Goal: Transaction & Acquisition: Book appointment/travel/reservation

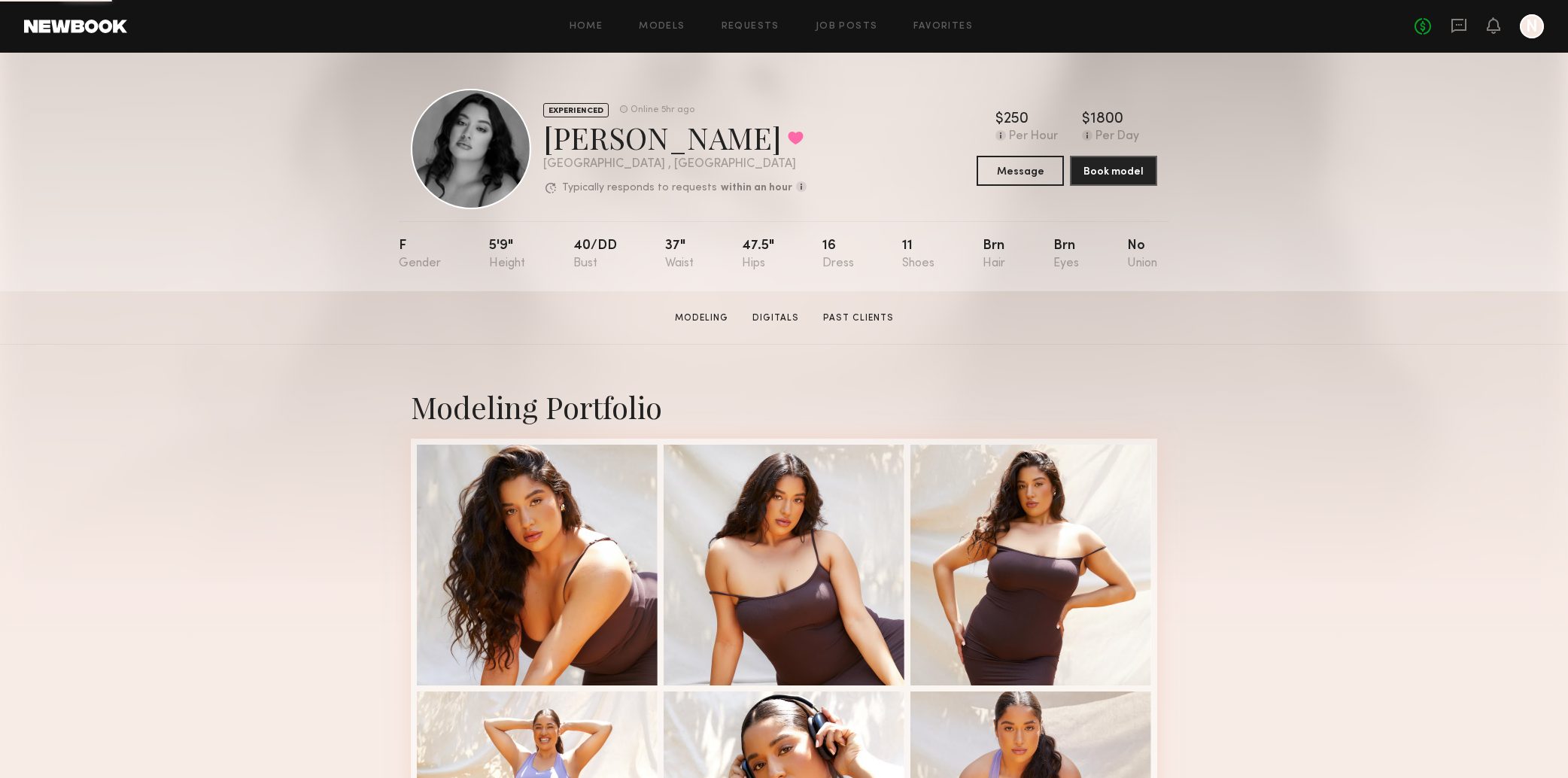
click at [928, 31] on div "Home Models Requests Job Posts Favorites Sign Out No fees up to $5,000 N" at bounding box center [835, 26] width 1416 height 25
click at [930, 27] on link "Favorites" at bounding box center [943, 26] width 60 height 10
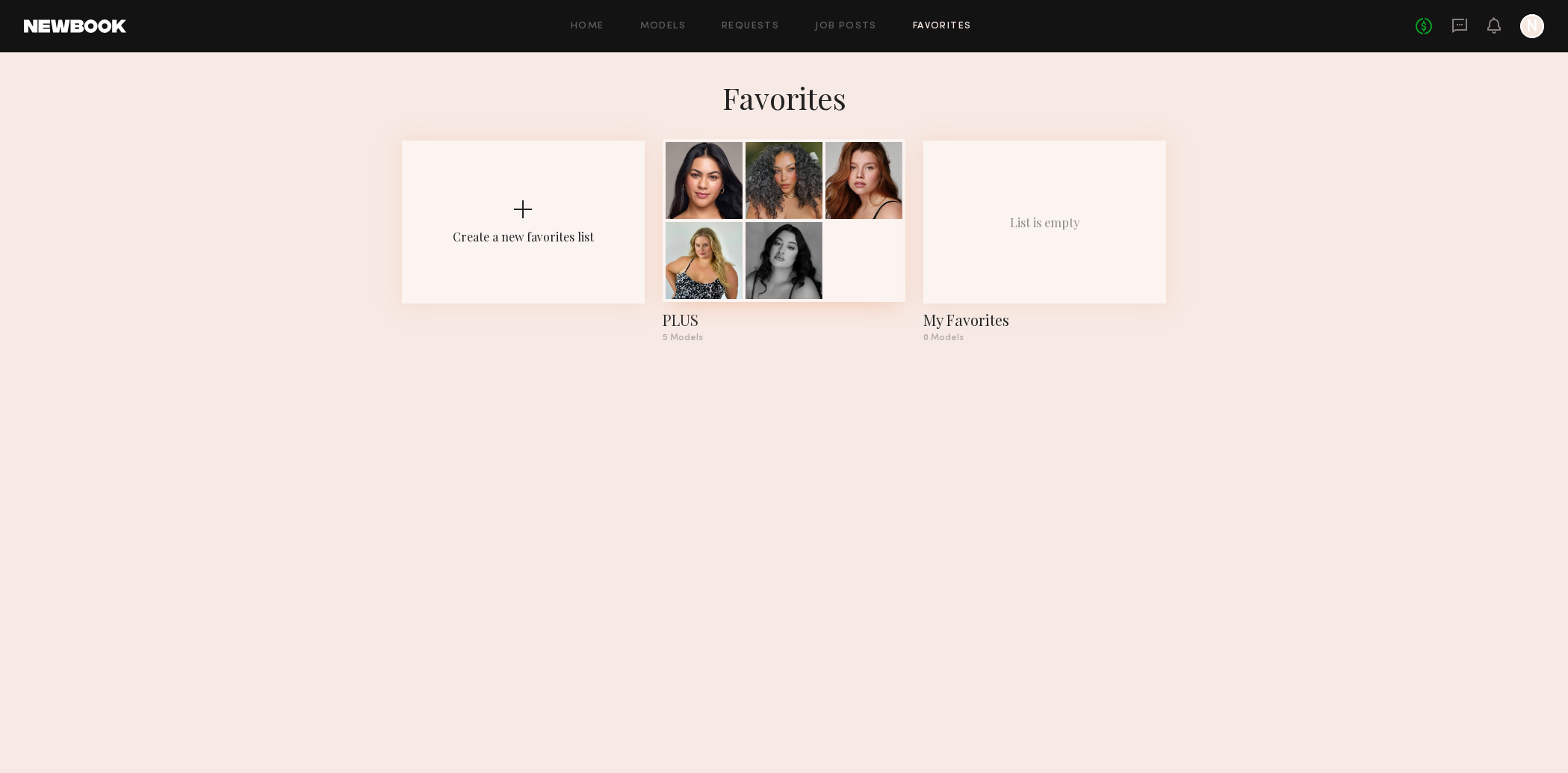
click at [839, 211] on div at bounding box center [863, 180] width 77 height 77
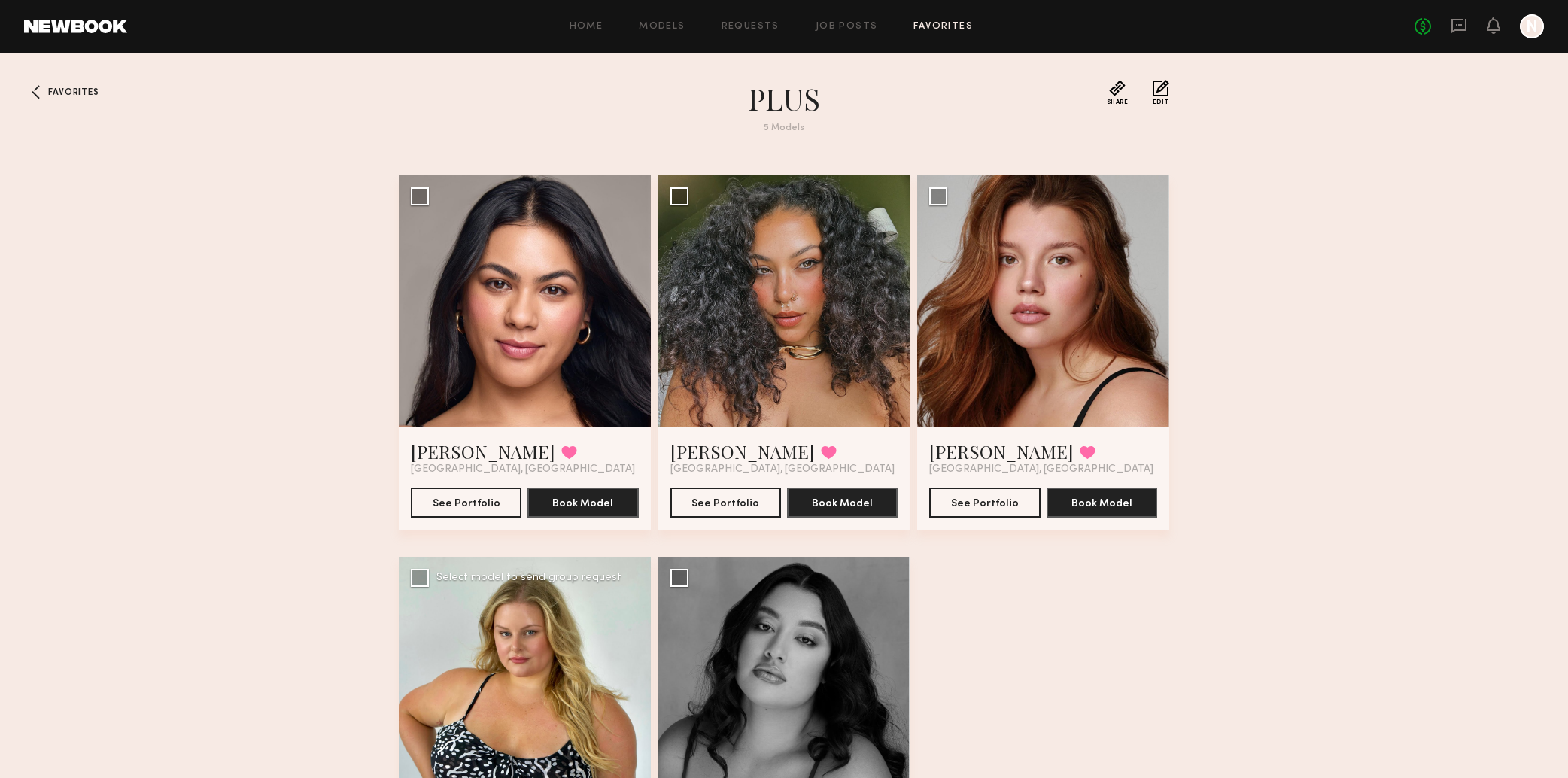
click at [498, 655] on div at bounding box center [524, 682] width 252 height 252
click at [514, 641] on div at bounding box center [524, 682] width 252 height 252
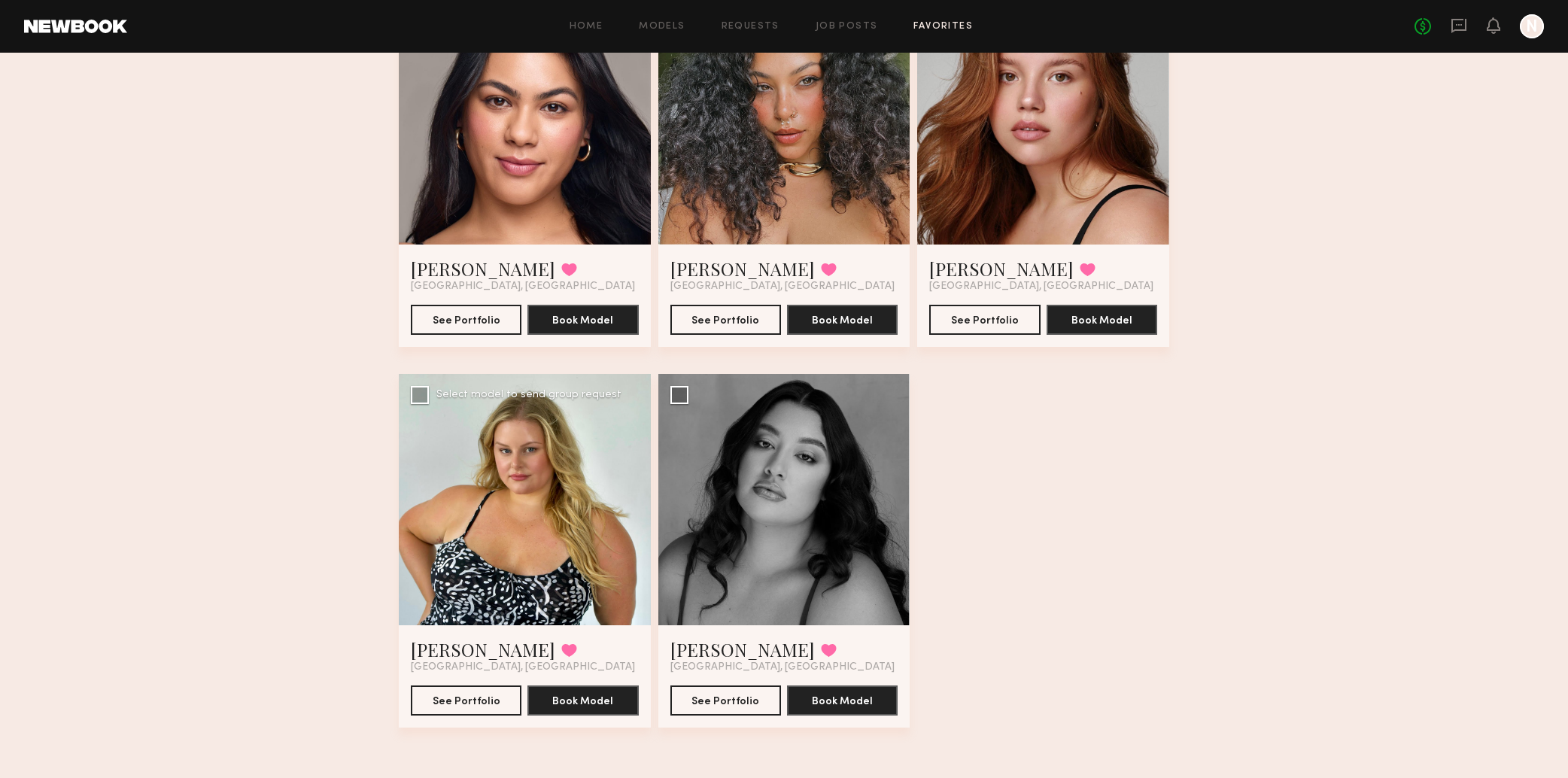
click at [543, 434] on div at bounding box center [524, 499] width 252 height 252
click at [449, 695] on button "See Portfolio" at bounding box center [466, 700] width 111 height 30
click at [857, 515] on div at bounding box center [784, 499] width 252 height 252
click at [973, 276] on link "Eleena M." at bounding box center [1001, 268] width 144 height 25
click at [708, 270] on link "Audrey L." at bounding box center [742, 268] width 144 height 25
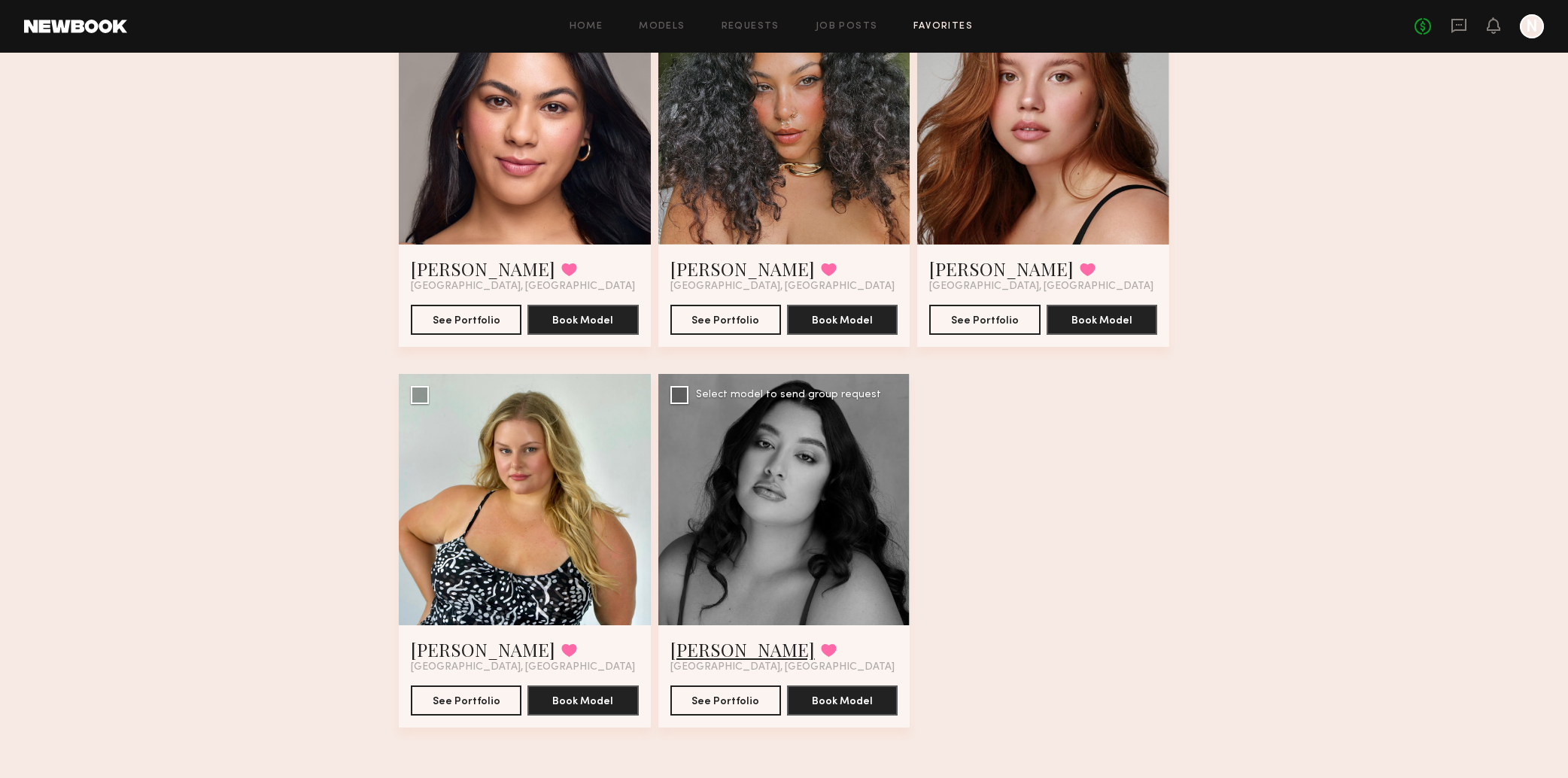
click at [695, 653] on link "[PERSON_NAME]" at bounding box center [742, 648] width 144 height 25
click at [482, 270] on link "Francesca L." at bounding box center [483, 268] width 144 height 25
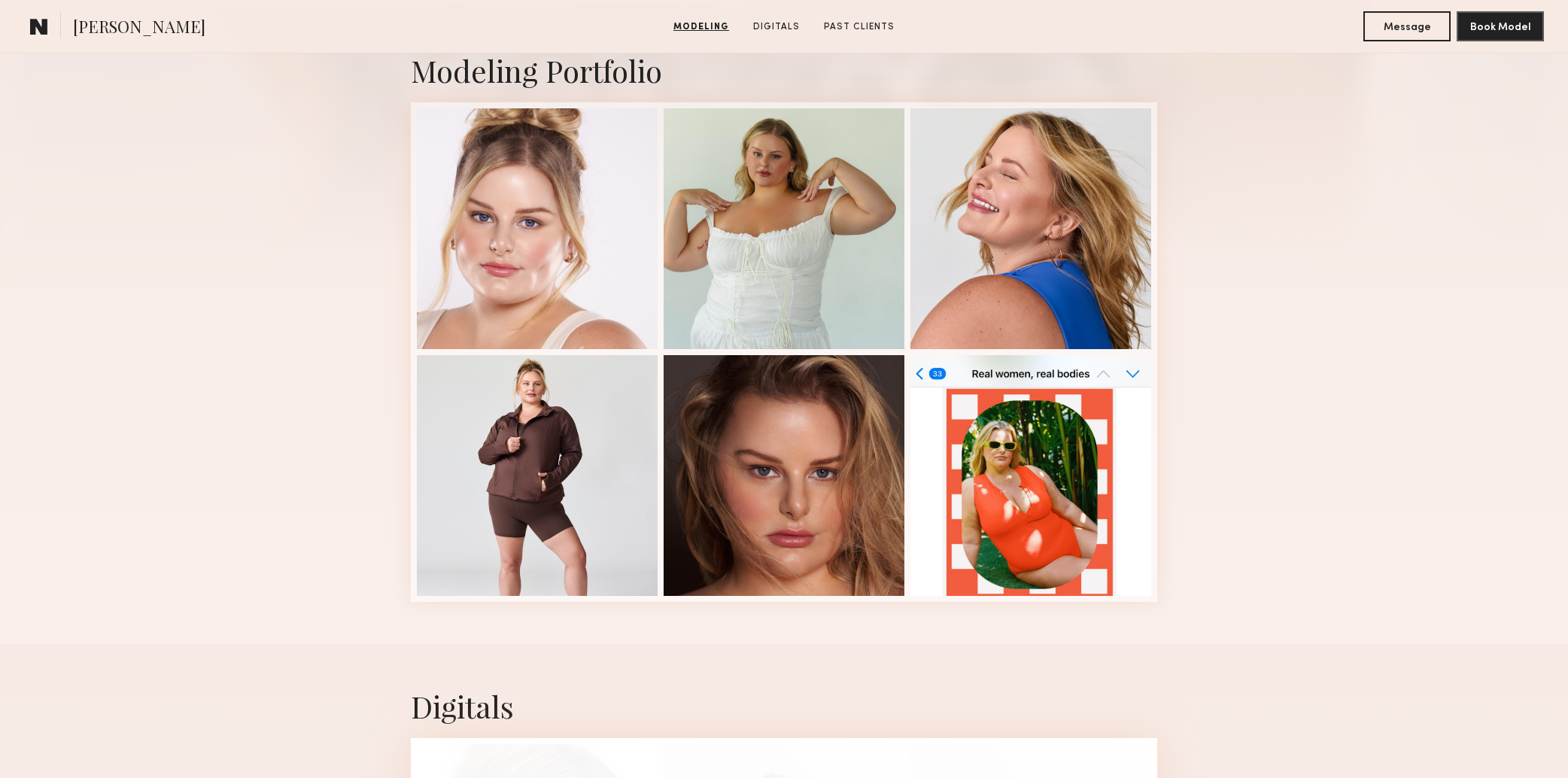
scroll to position [353, 0]
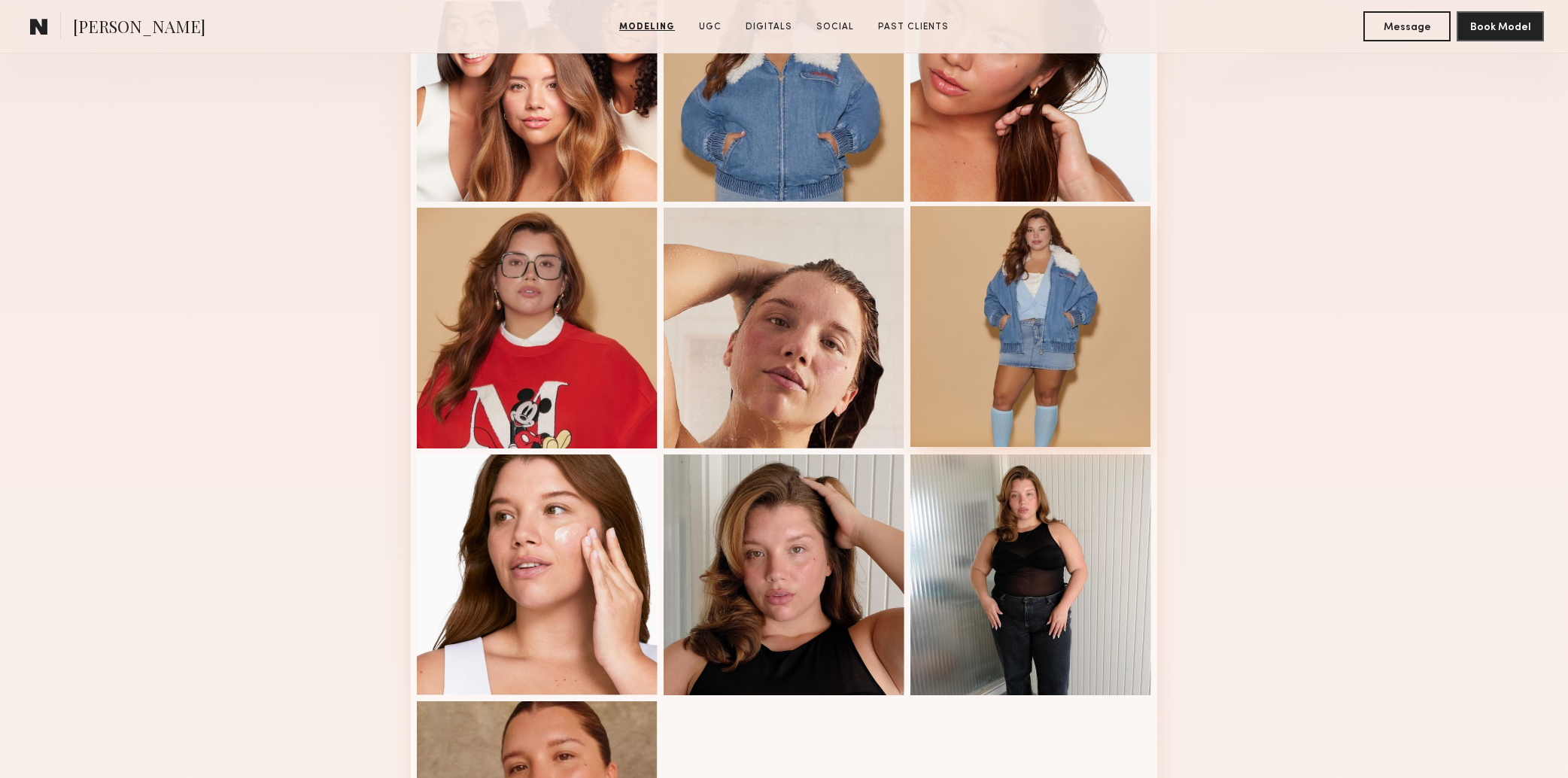
scroll to position [481, 0]
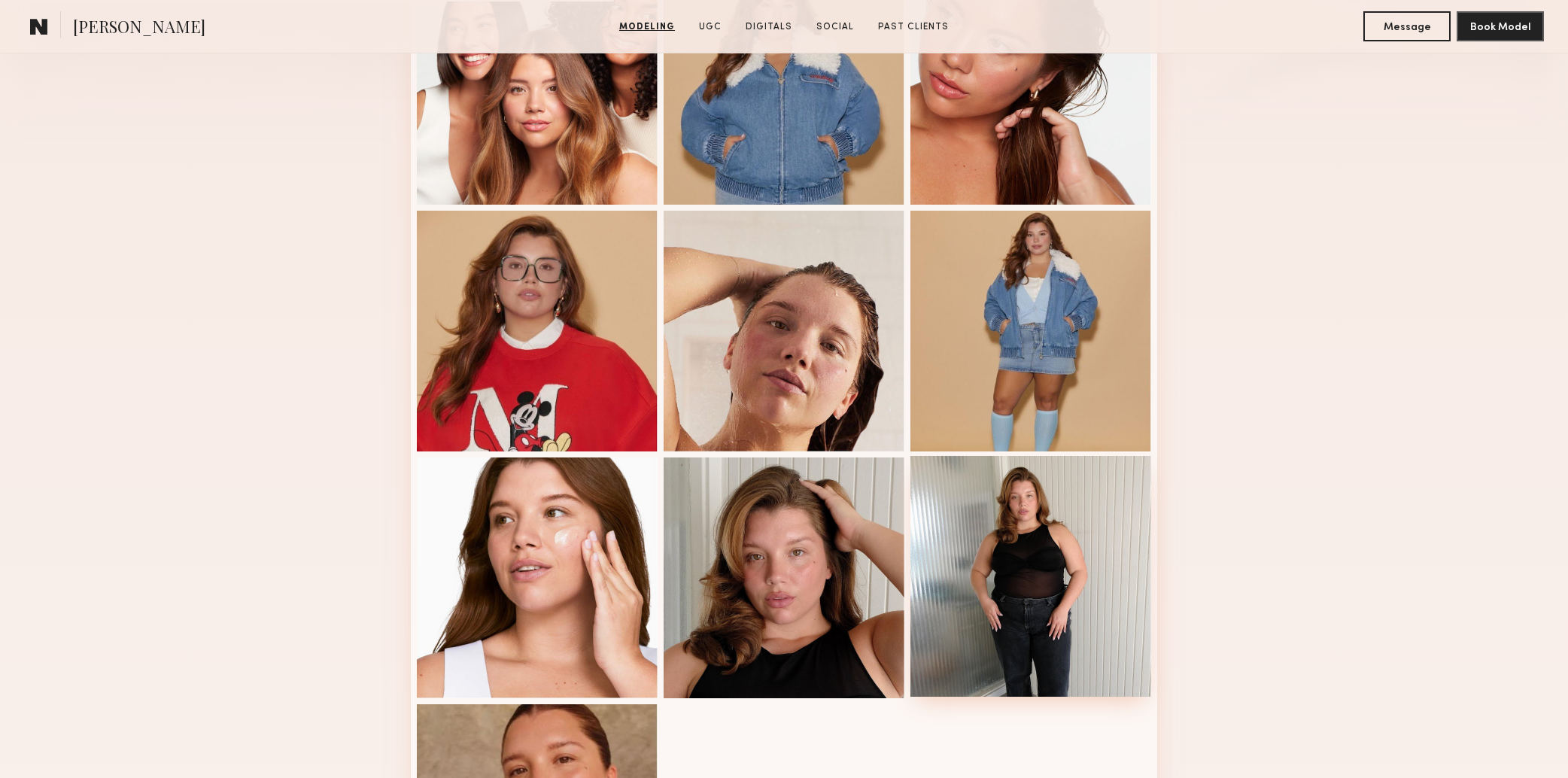
click at [1075, 592] on div at bounding box center [1030, 576] width 240 height 240
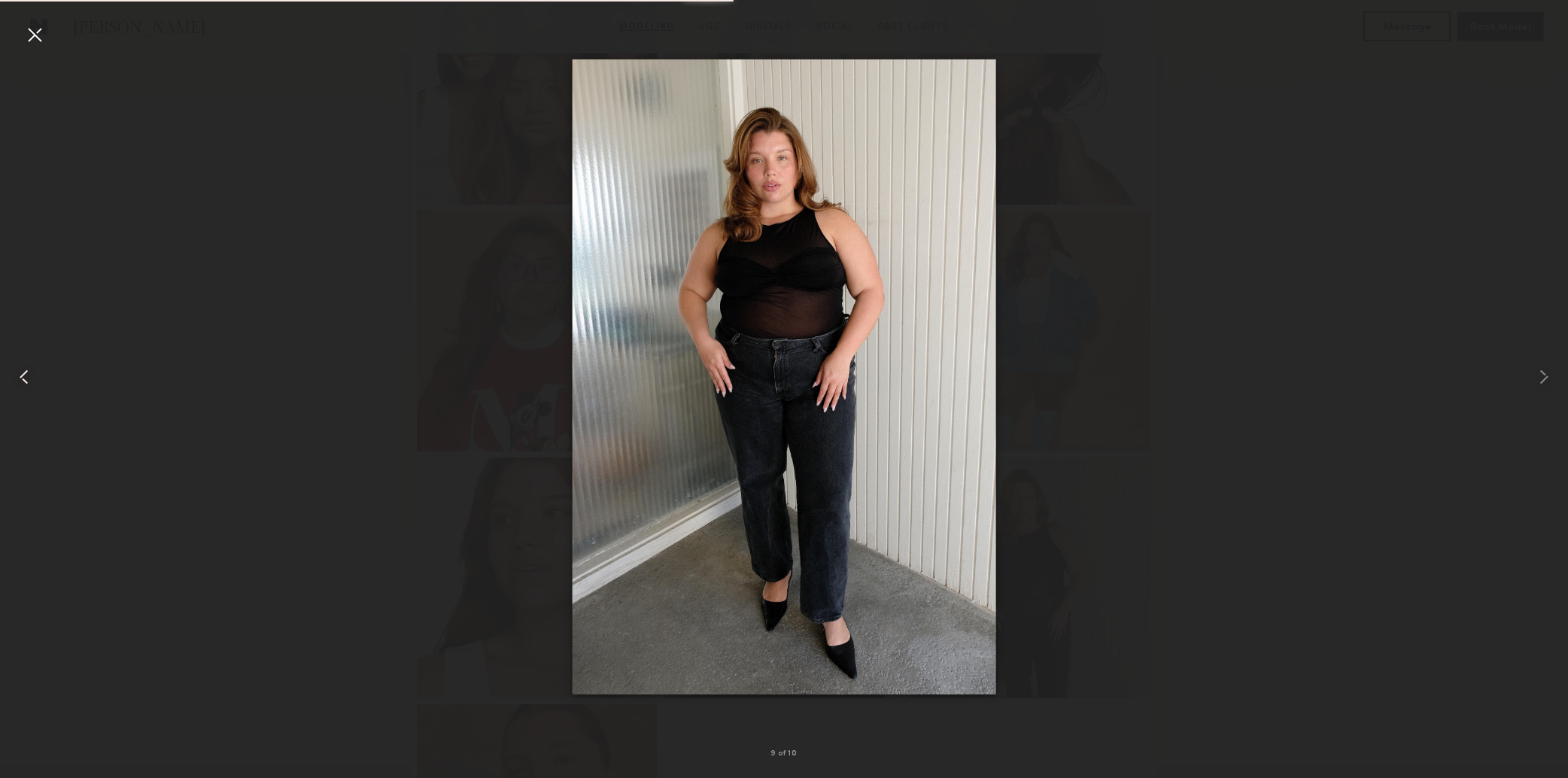
click at [31, 372] on common-icon at bounding box center [24, 377] width 25 height 25
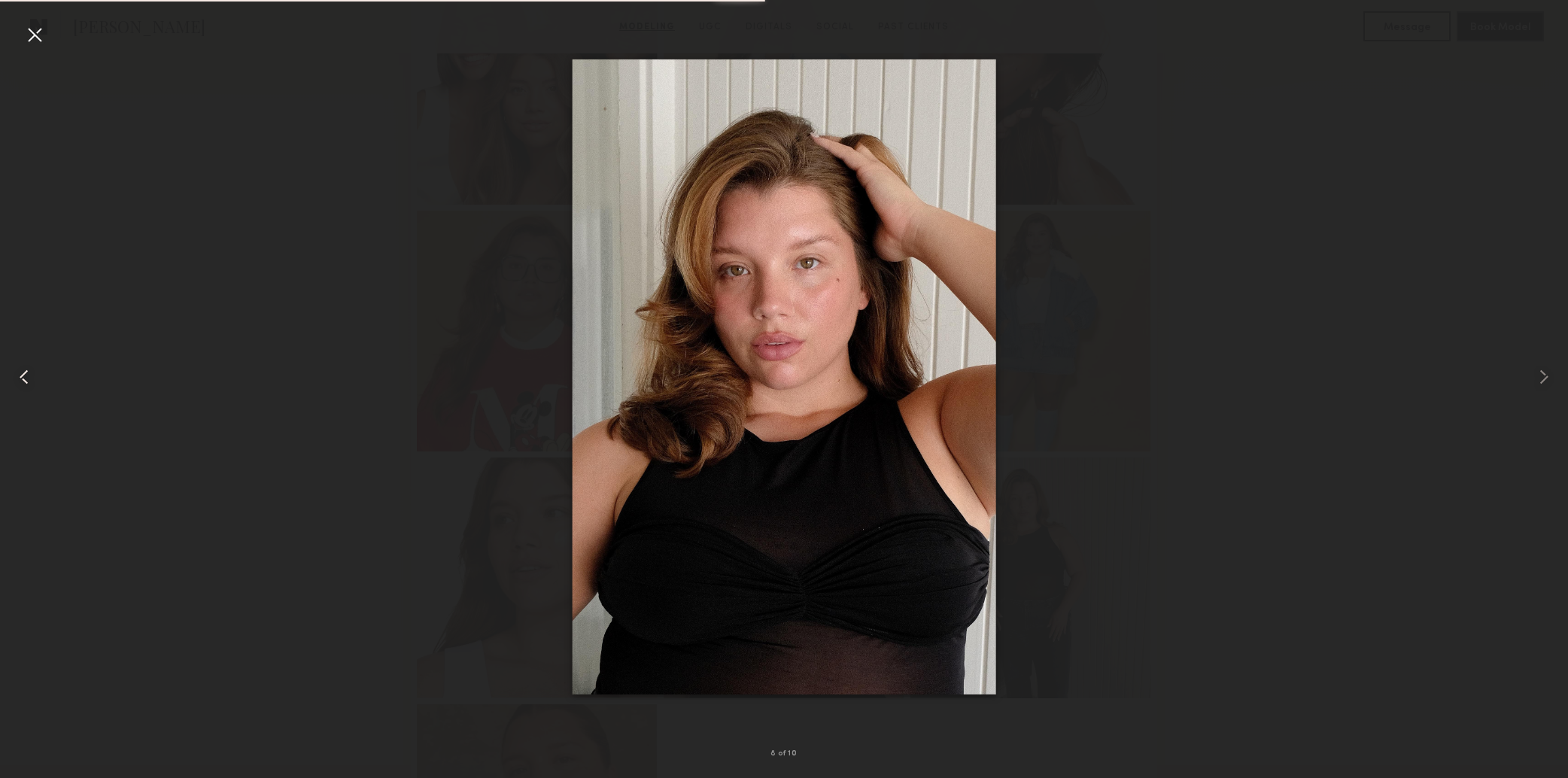
click at [31, 372] on common-icon at bounding box center [24, 377] width 25 height 25
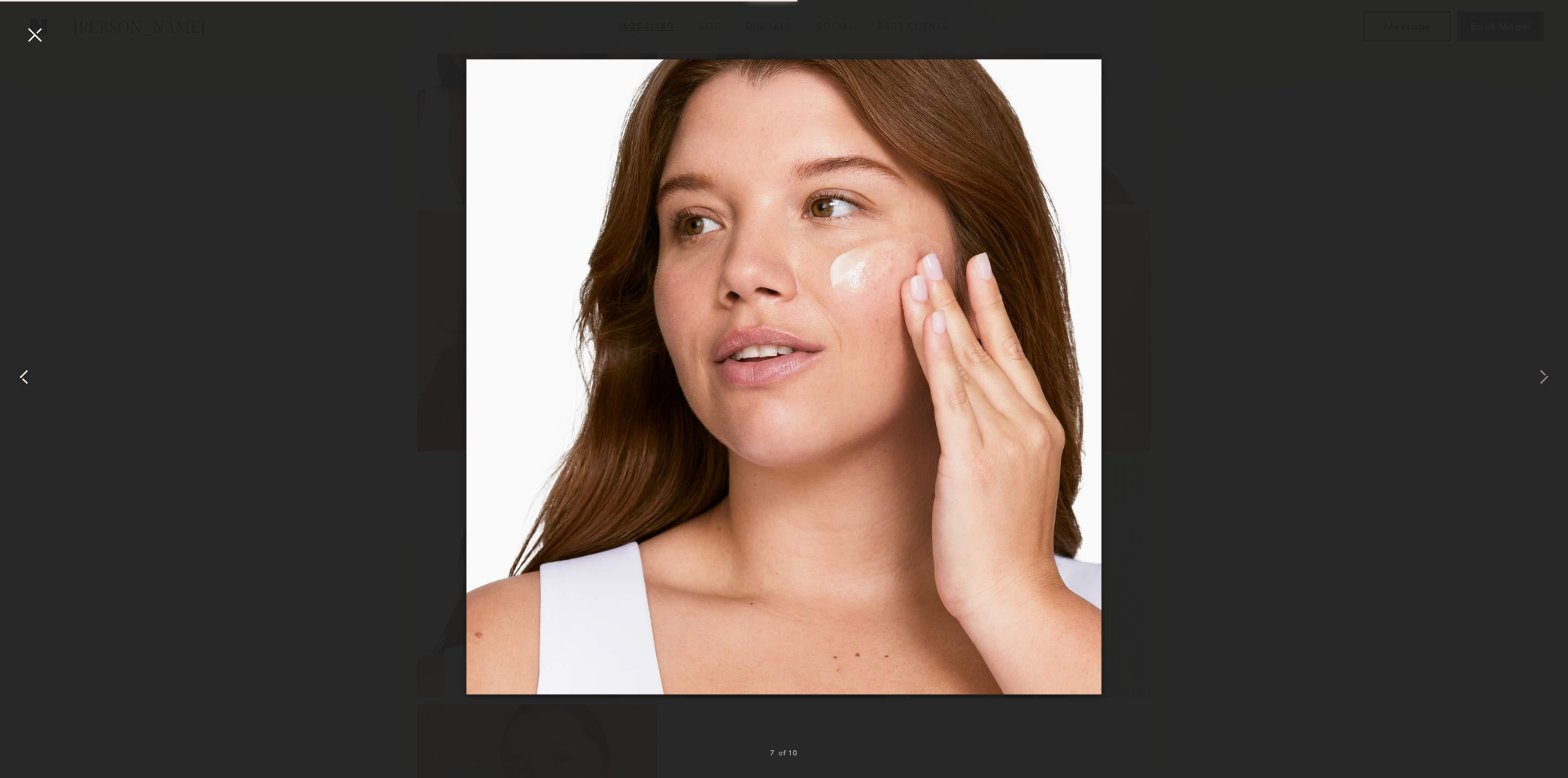
click at [31, 372] on common-icon at bounding box center [24, 377] width 25 height 25
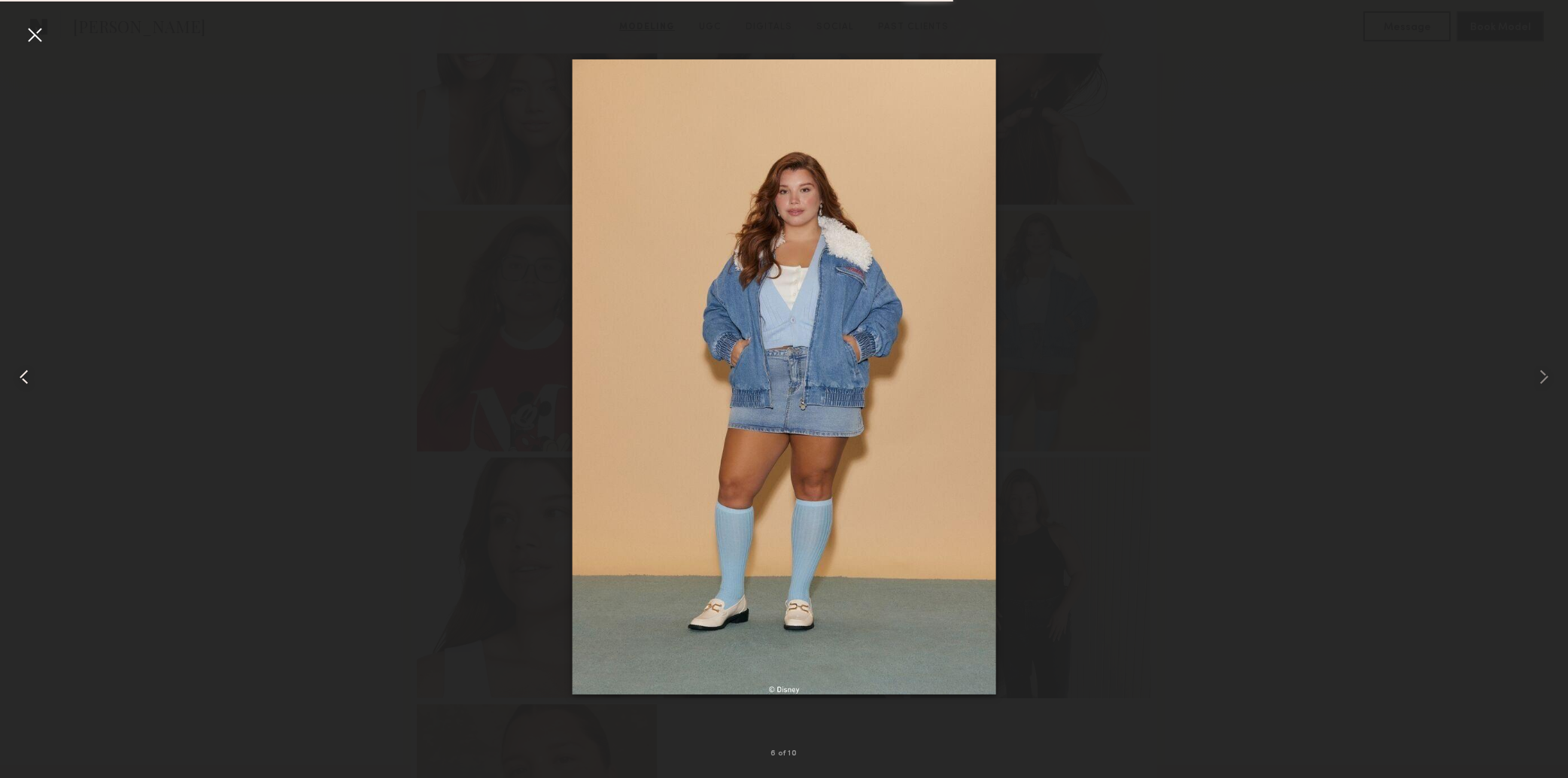
click at [31, 372] on common-icon at bounding box center [24, 377] width 25 height 25
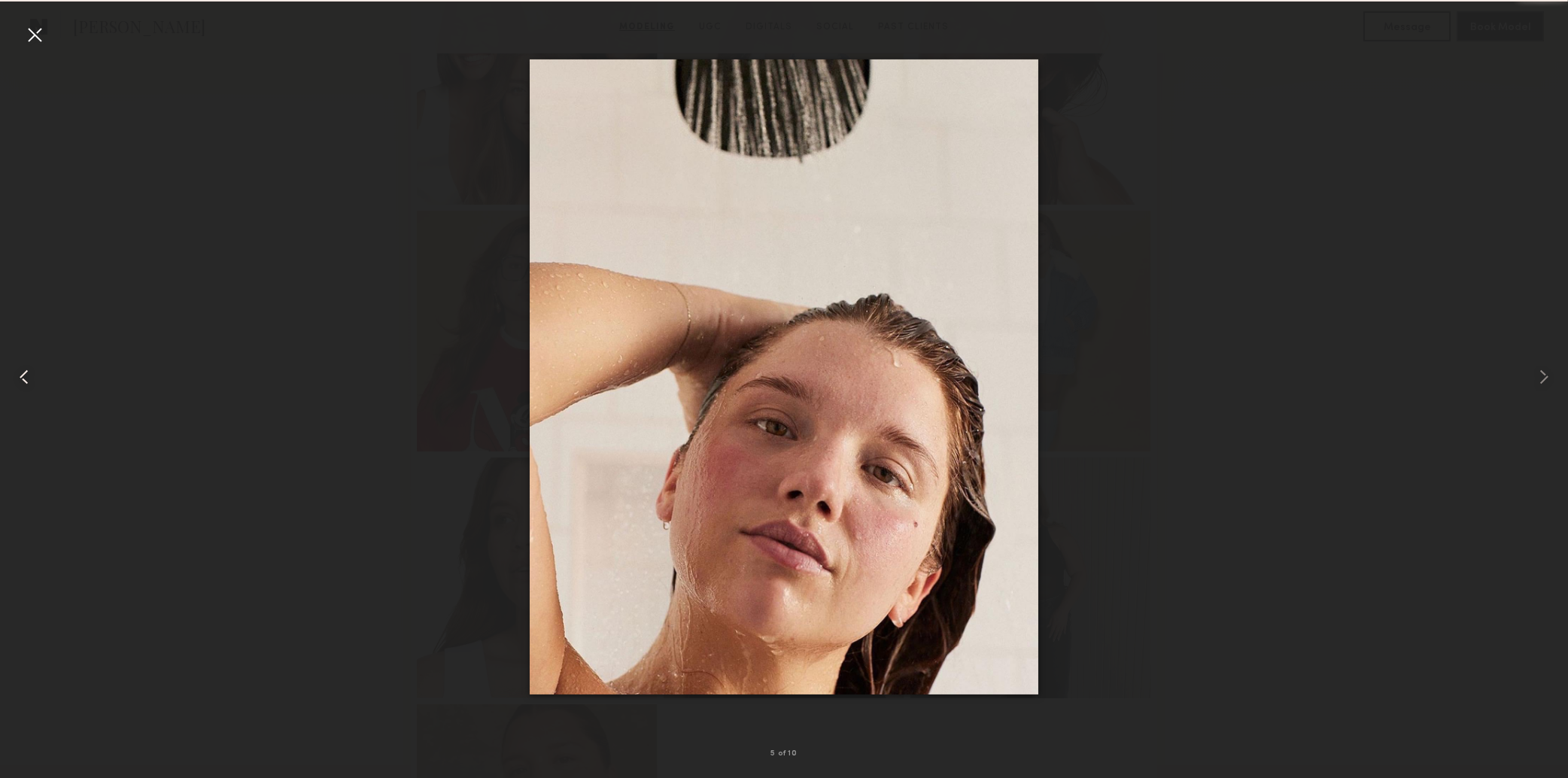
click at [31, 372] on common-icon at bounding box center [24, 377] width 25 height 25
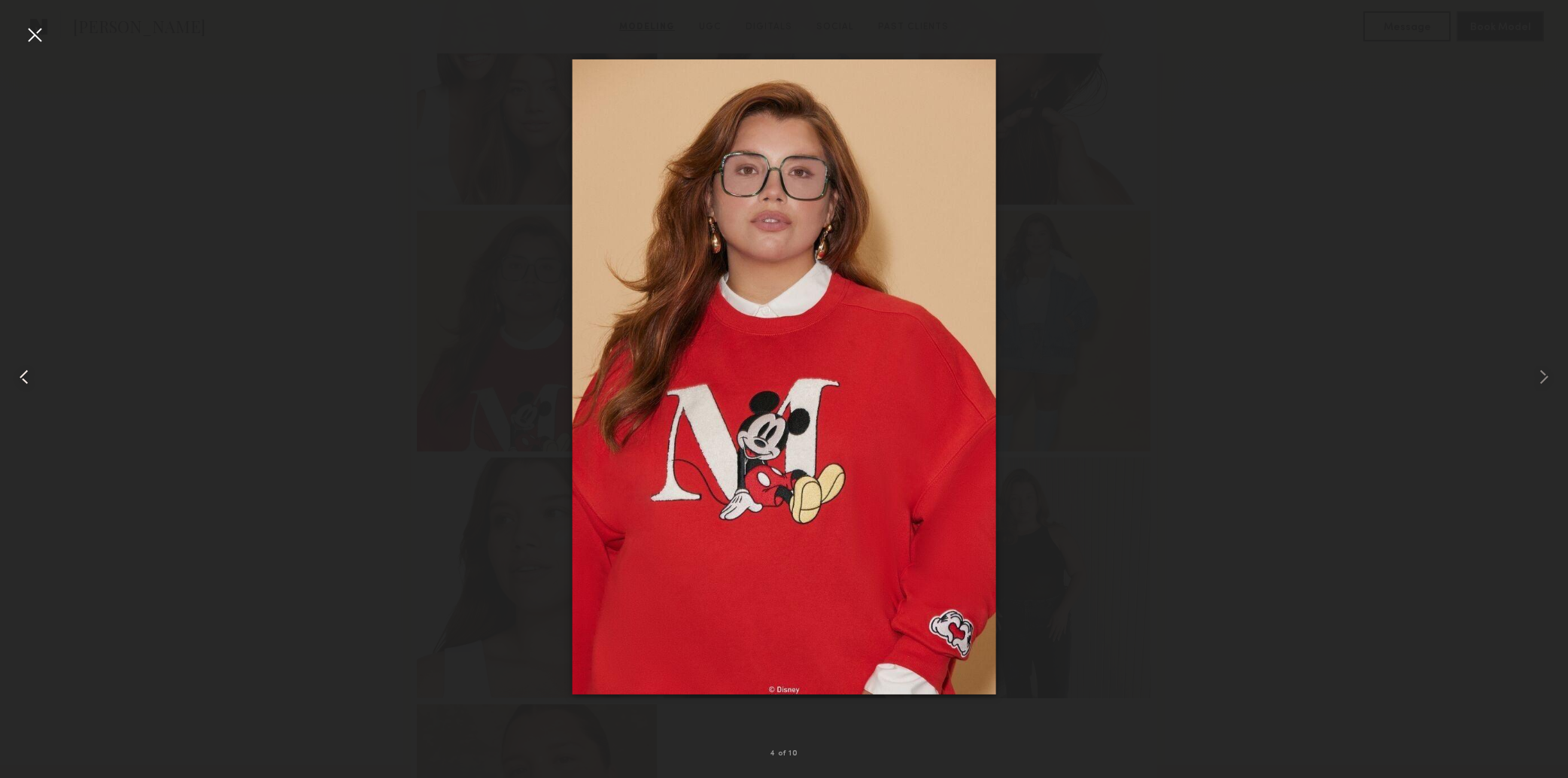
click at [30, 372] on common-icon at bounding box center [24, 377] width 25 height 25
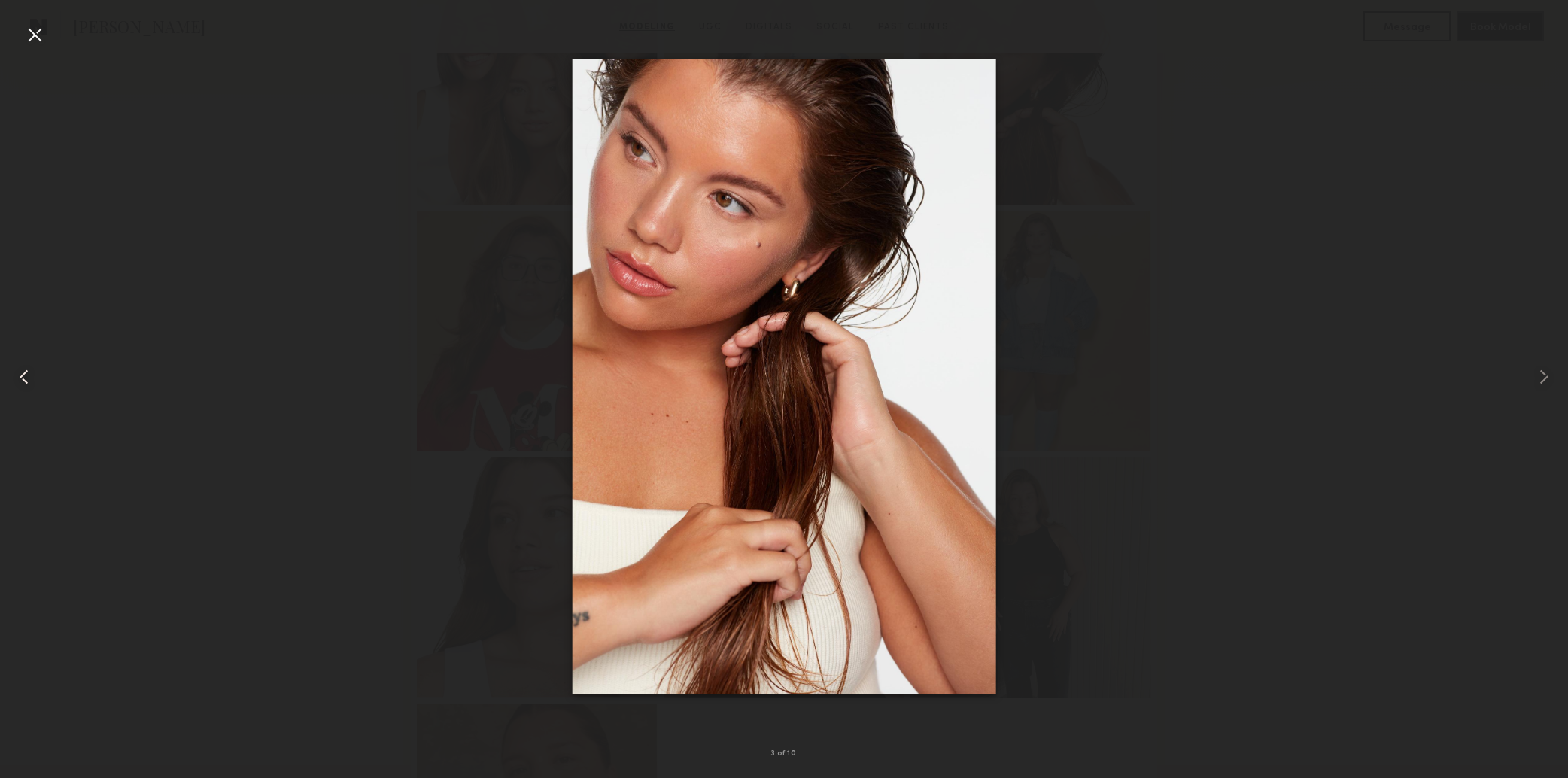
click at [30, 372] on common-icon at bounding box center [24, 377] width 25 height 25
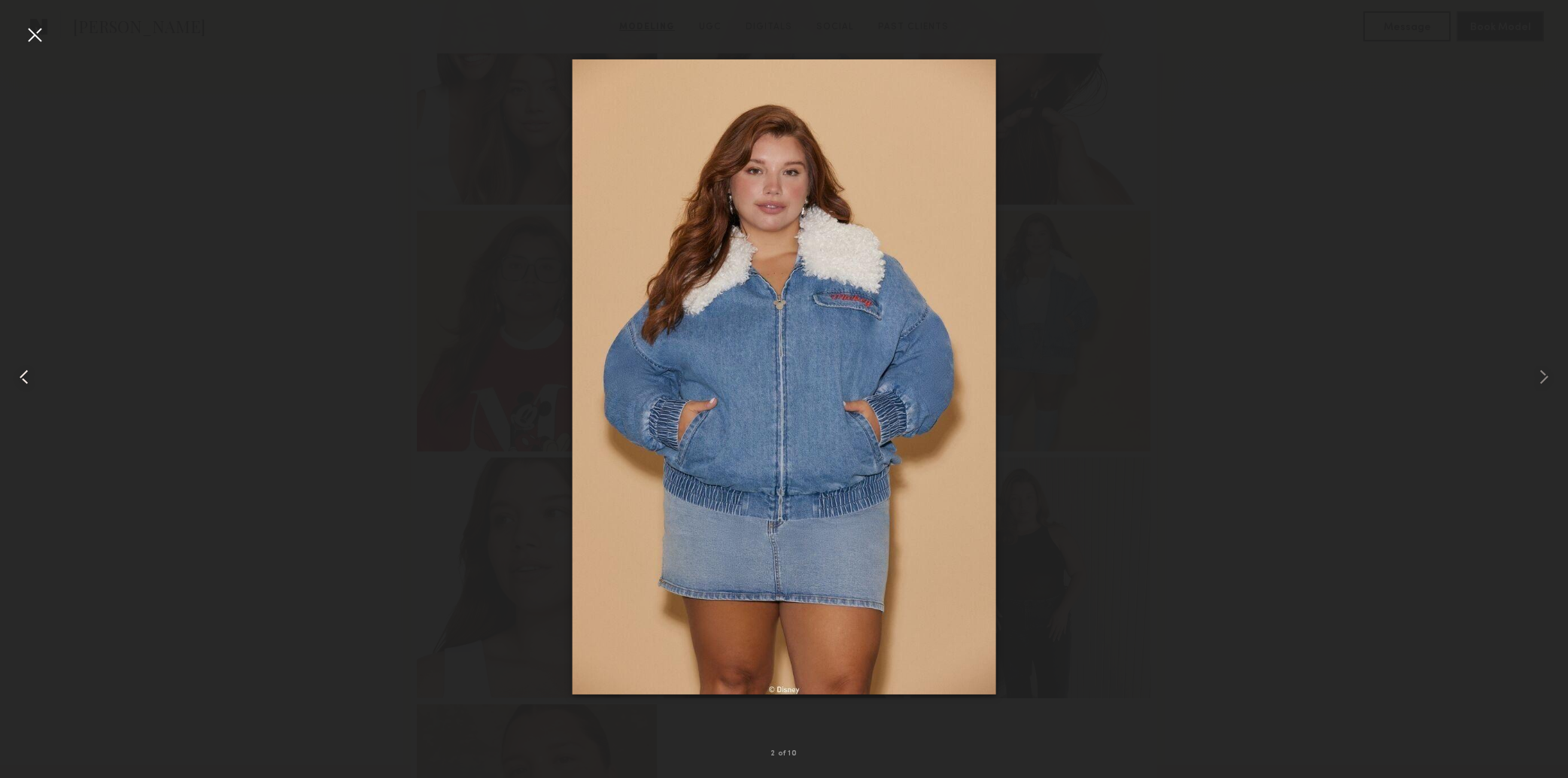
click at [30, 372] on common-icon at bounding box center [24, 377] width 25 height 25
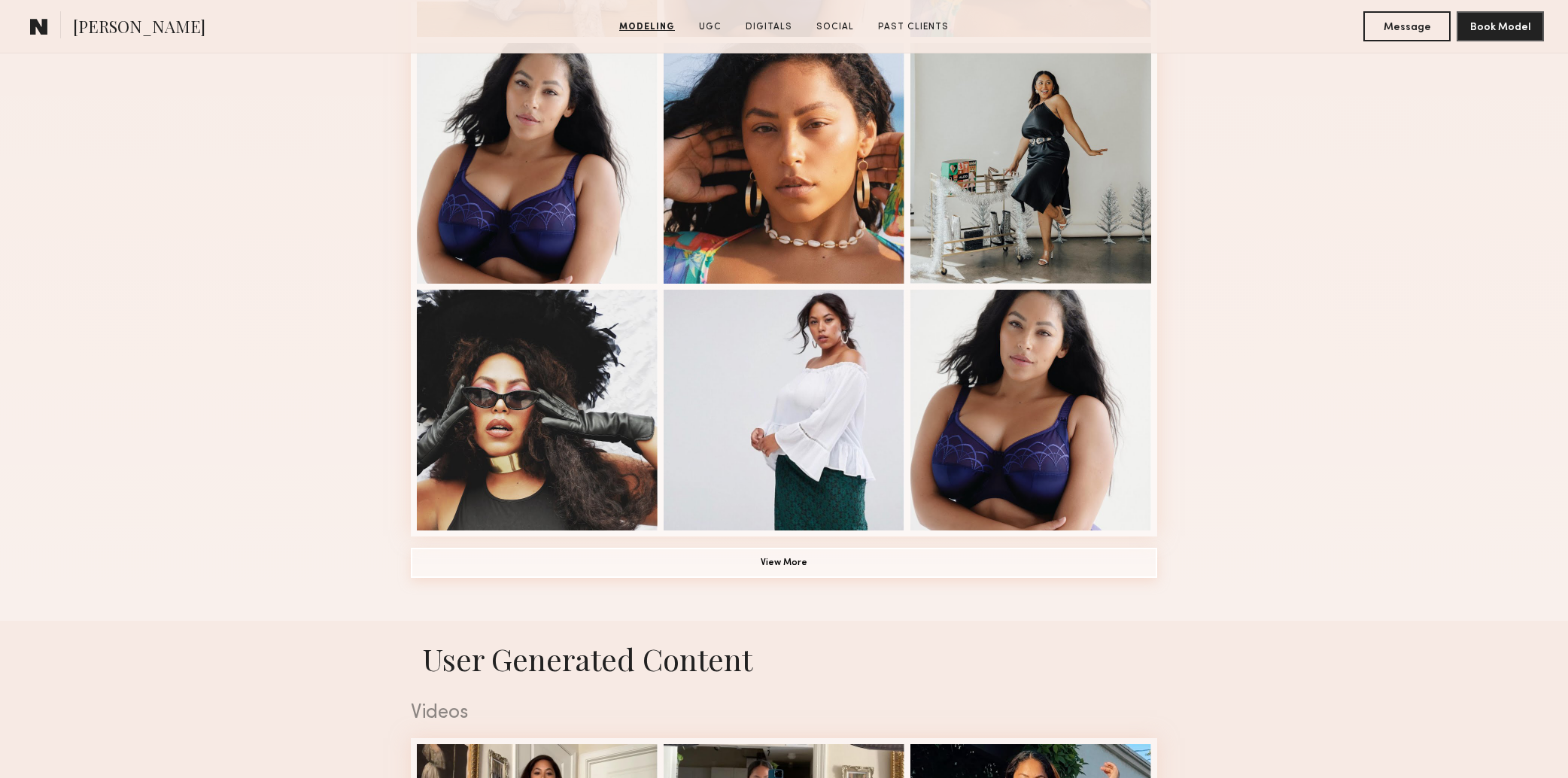
scroll to position [889, 0]
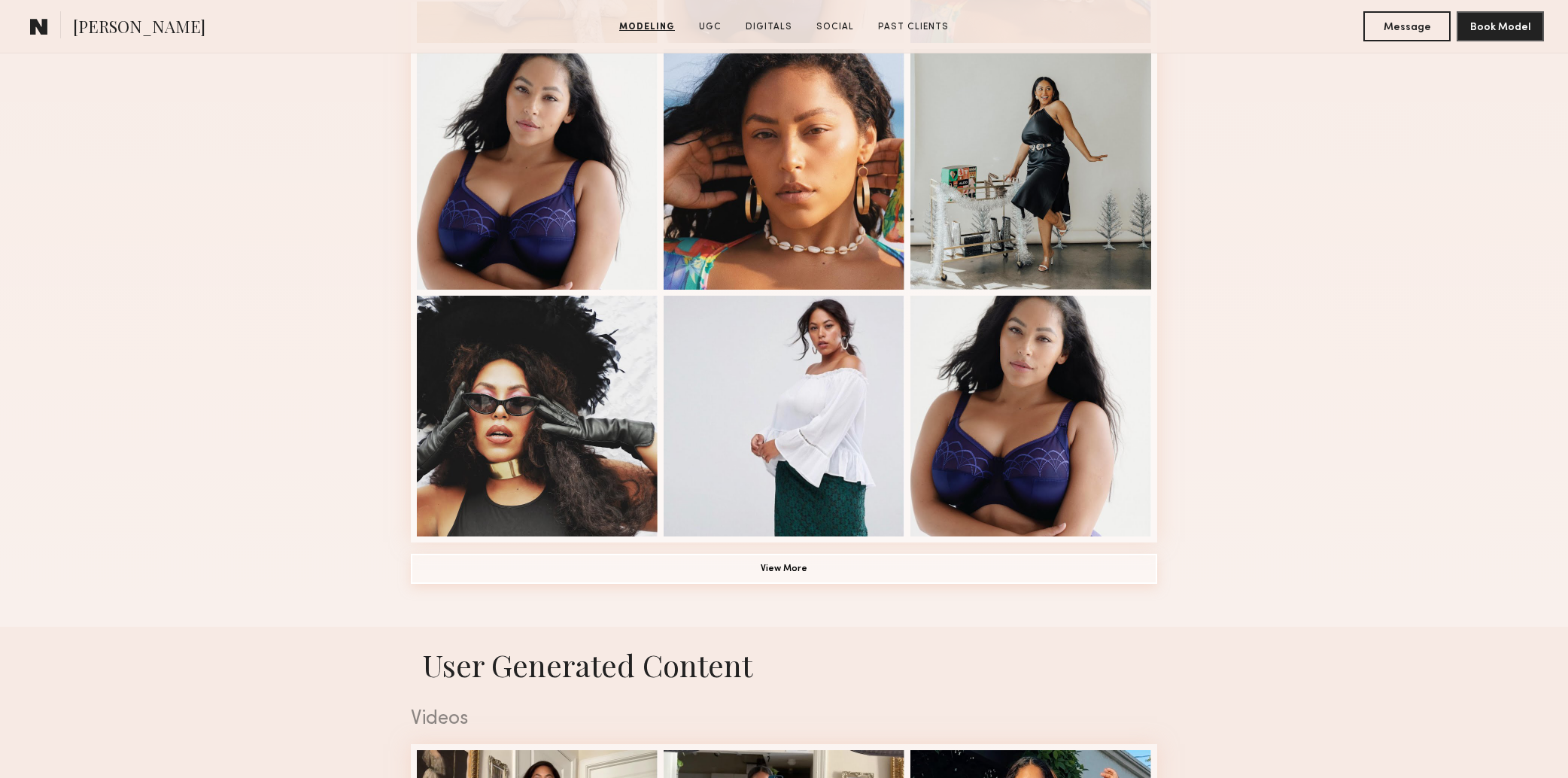
click at [940, 568] on button "View More" at bounding box center [784, 568] width 746 height 30
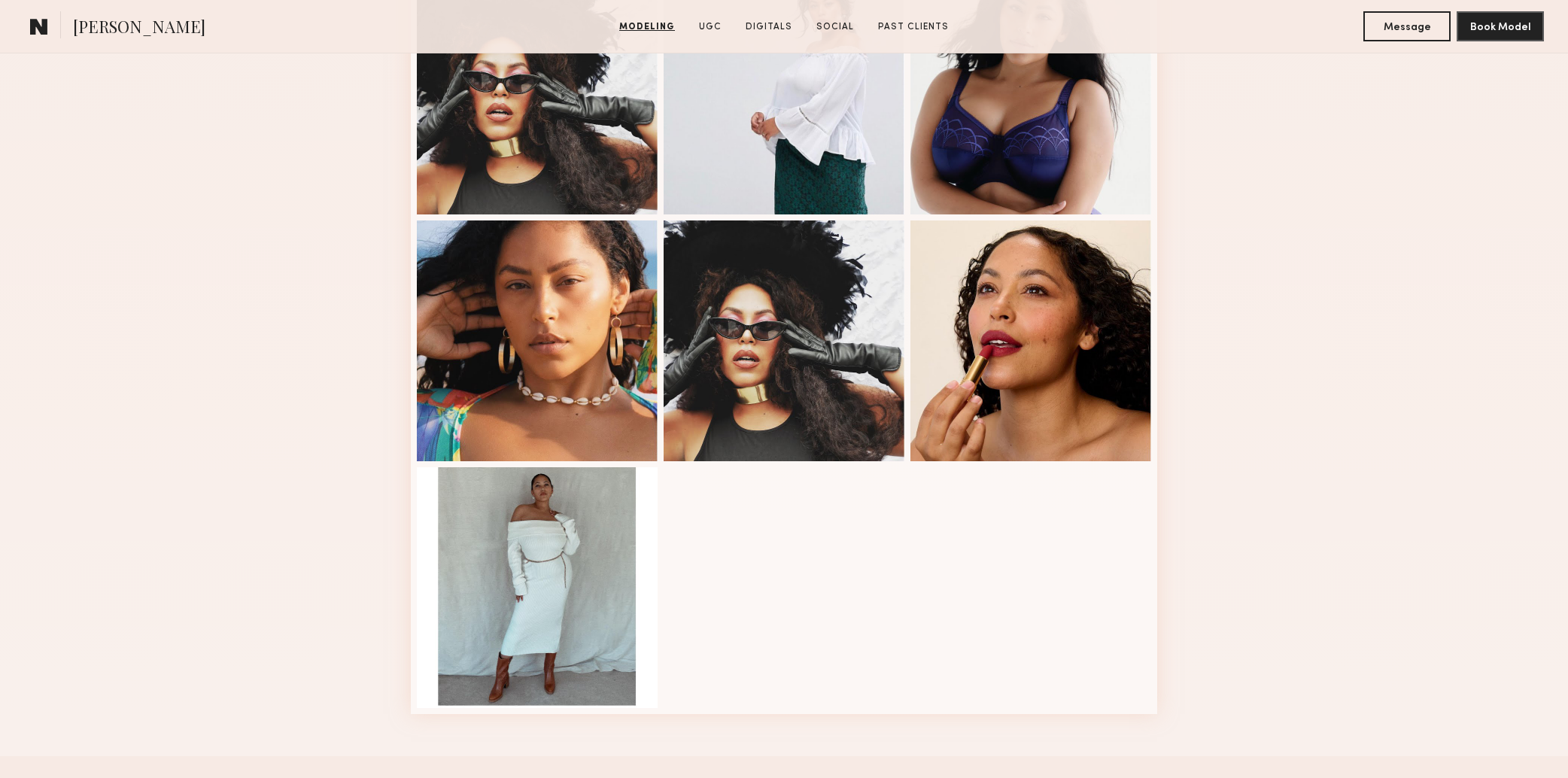
scroll to position [1210, 0]
click at [523, 622] on div at bounding box center [537, 586] width 240 height 240
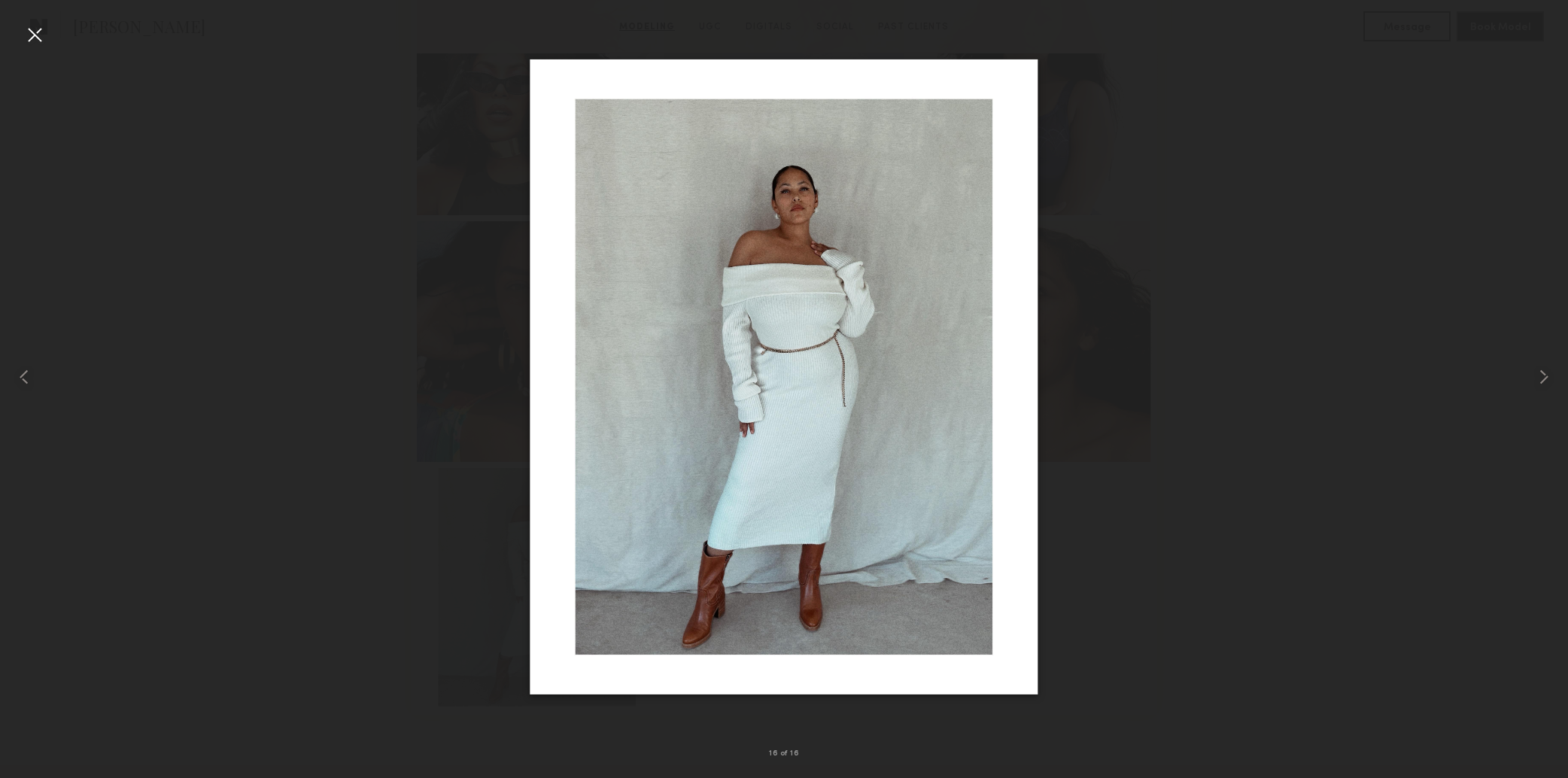
click at [35, 28] on div at bounding box center [34, 34] width 25 height 25
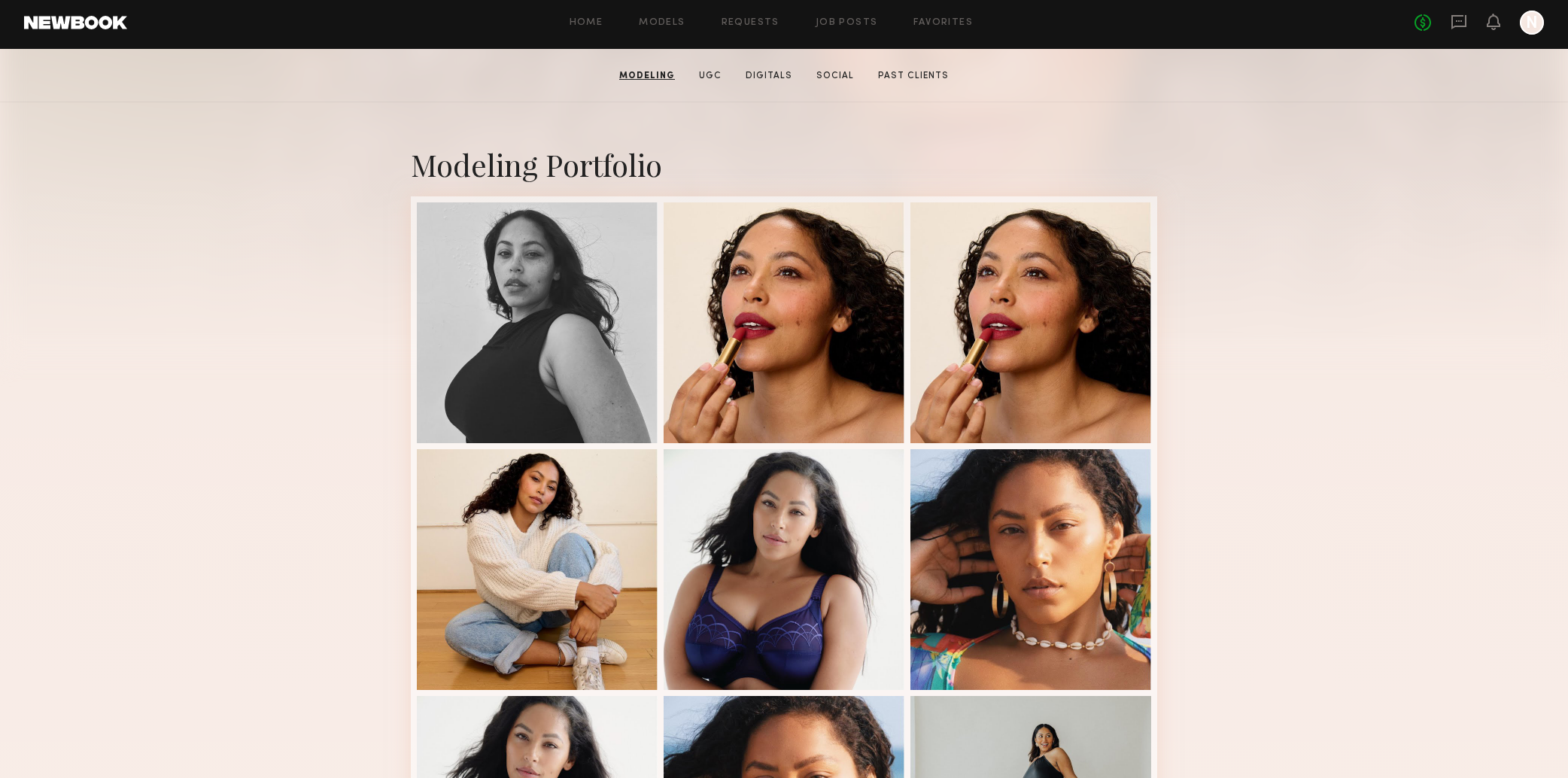
scroll to position [0, 0]
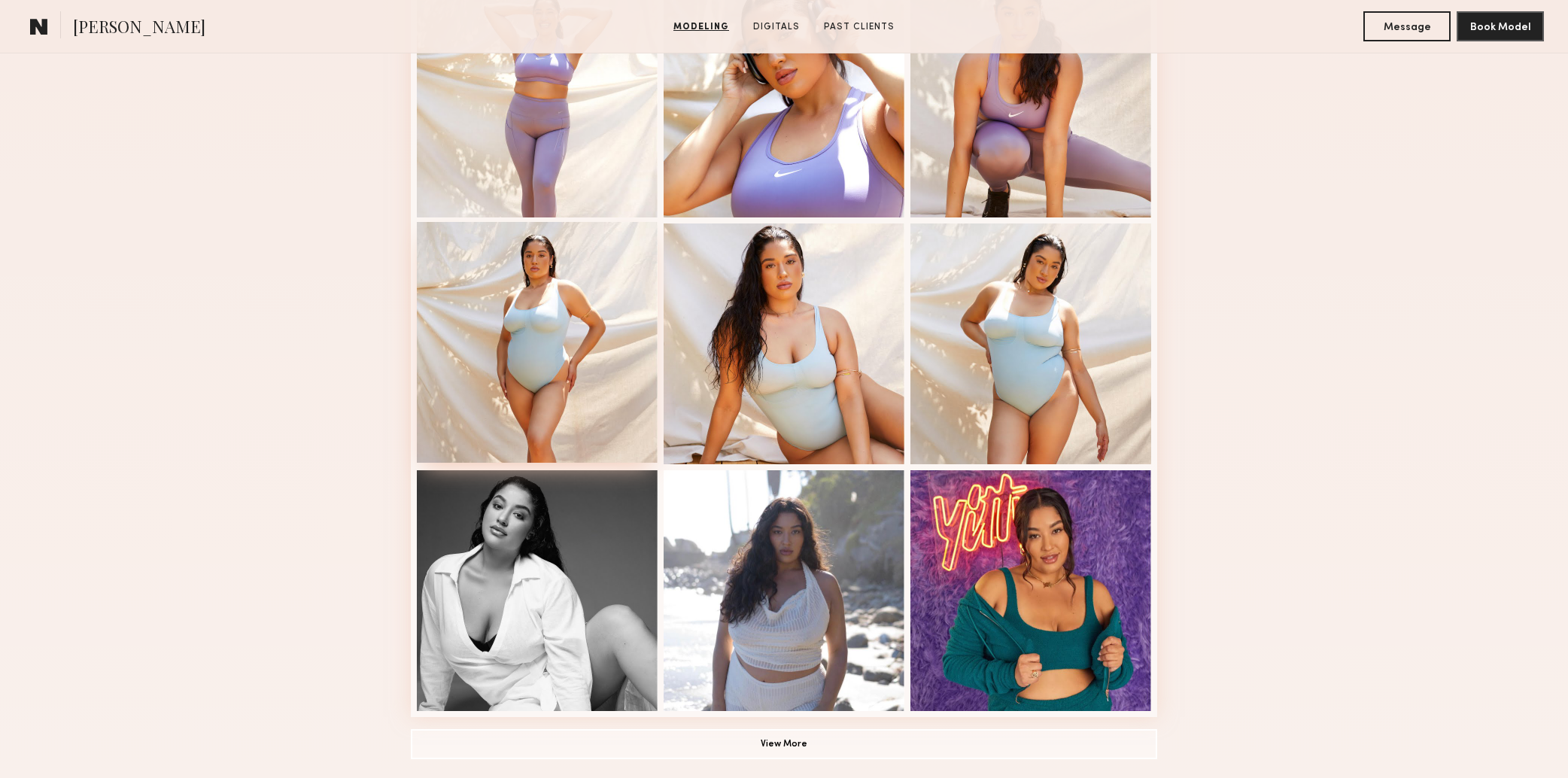
scroll to position [785, 0]
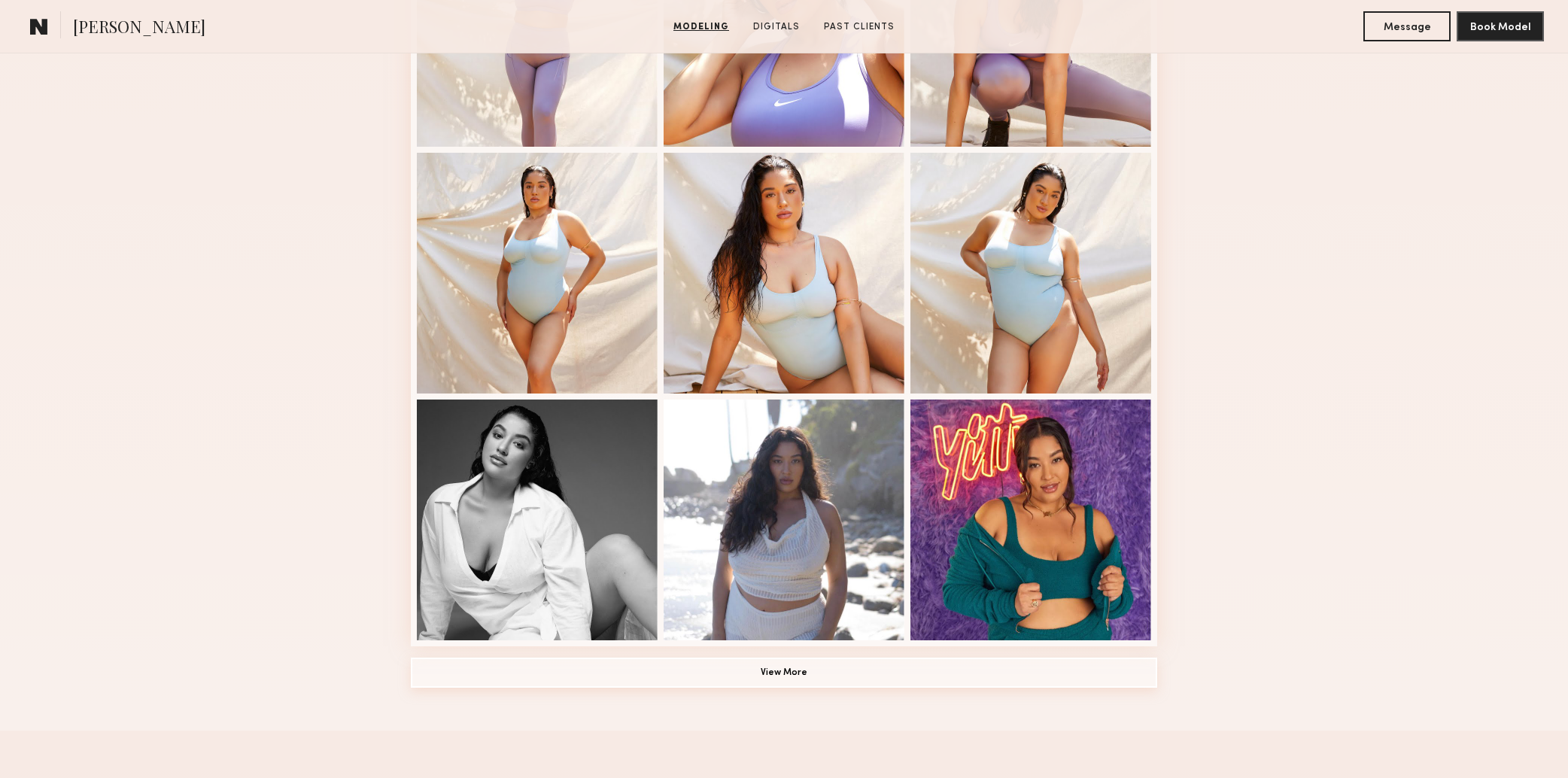
click at [930, 676] on button "View More" at bounding box center [784, 672] width 746 height 30
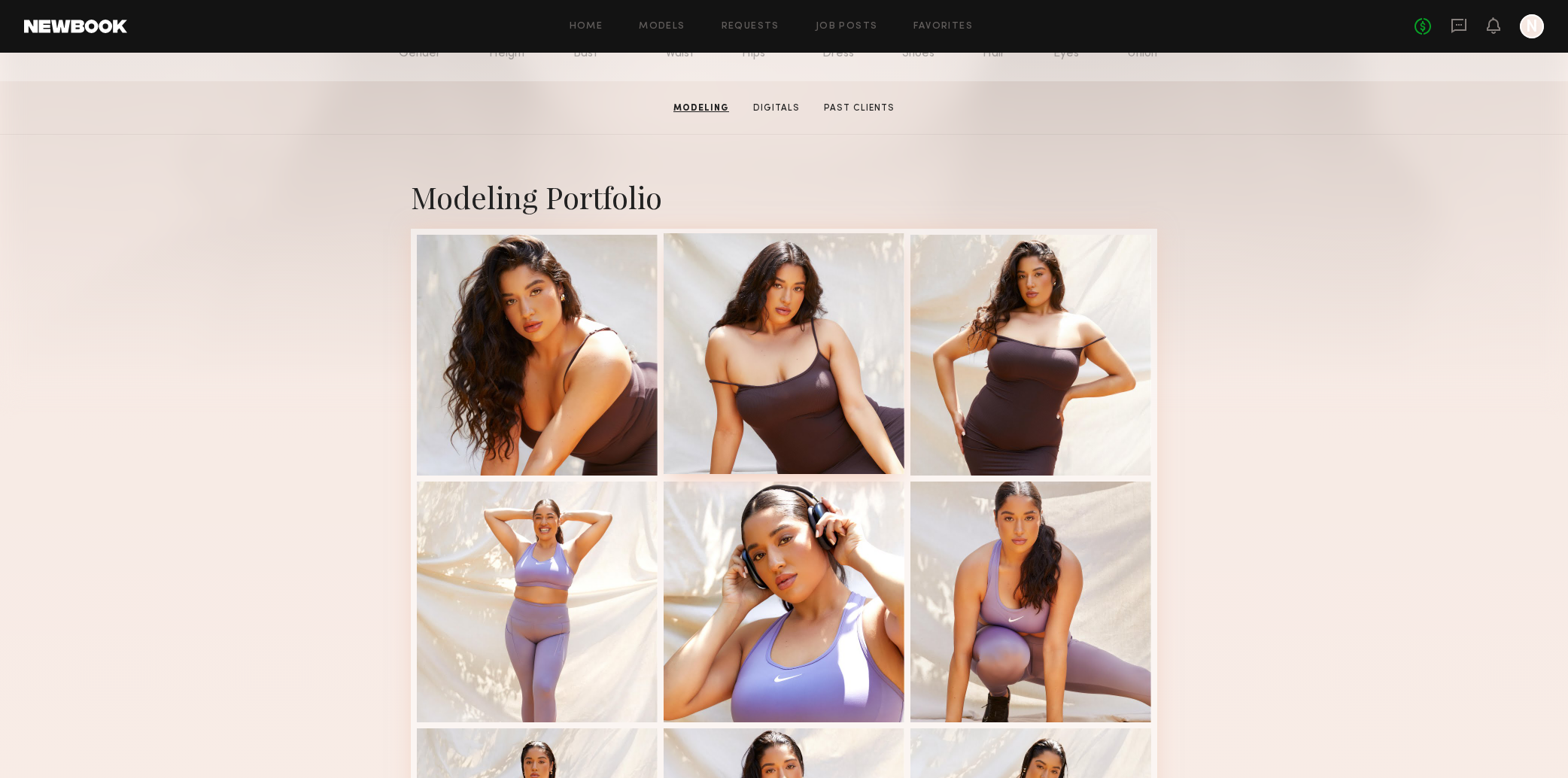
scroll to position [194, 0]
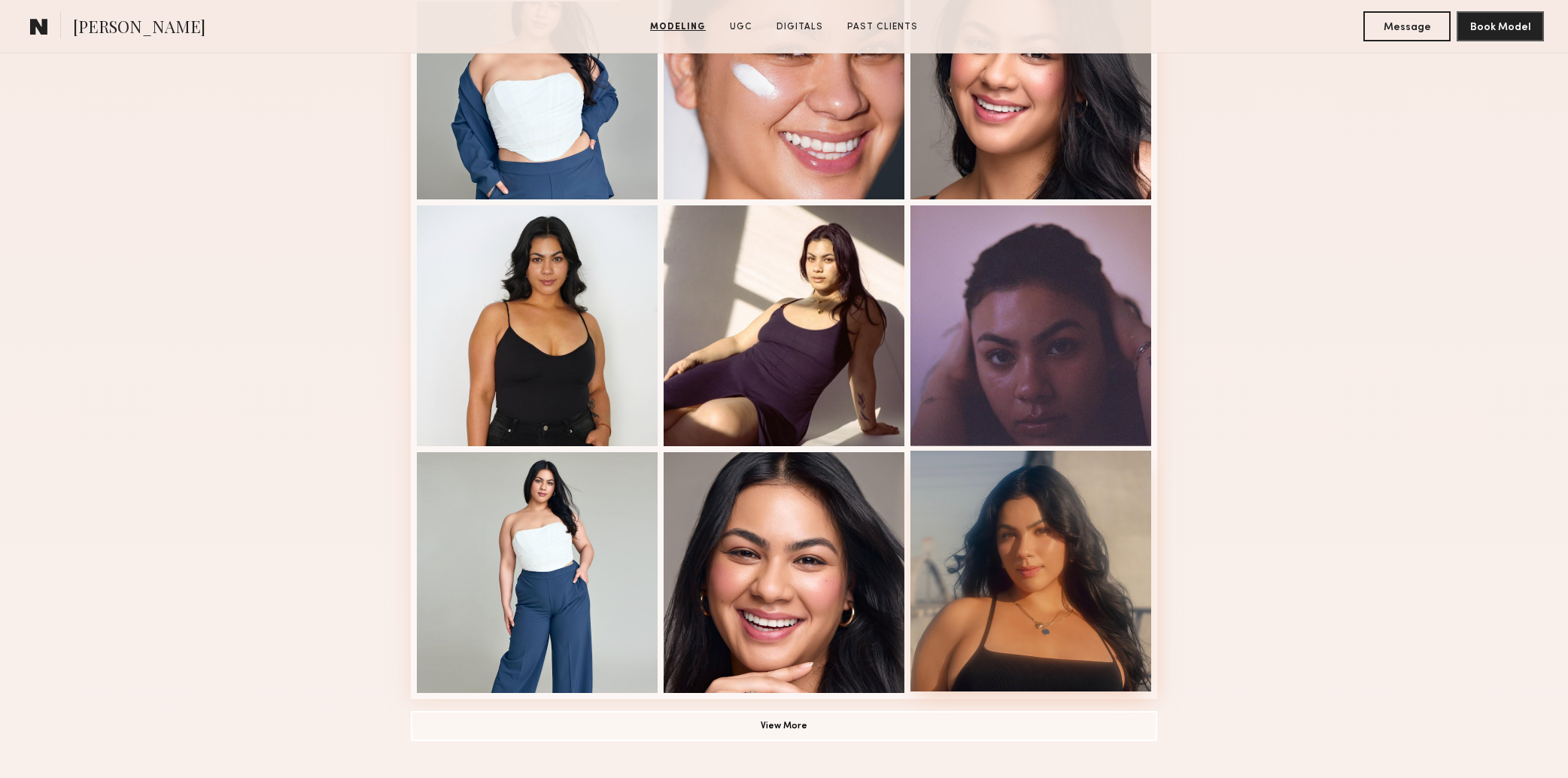
scroll to position [756, 0]
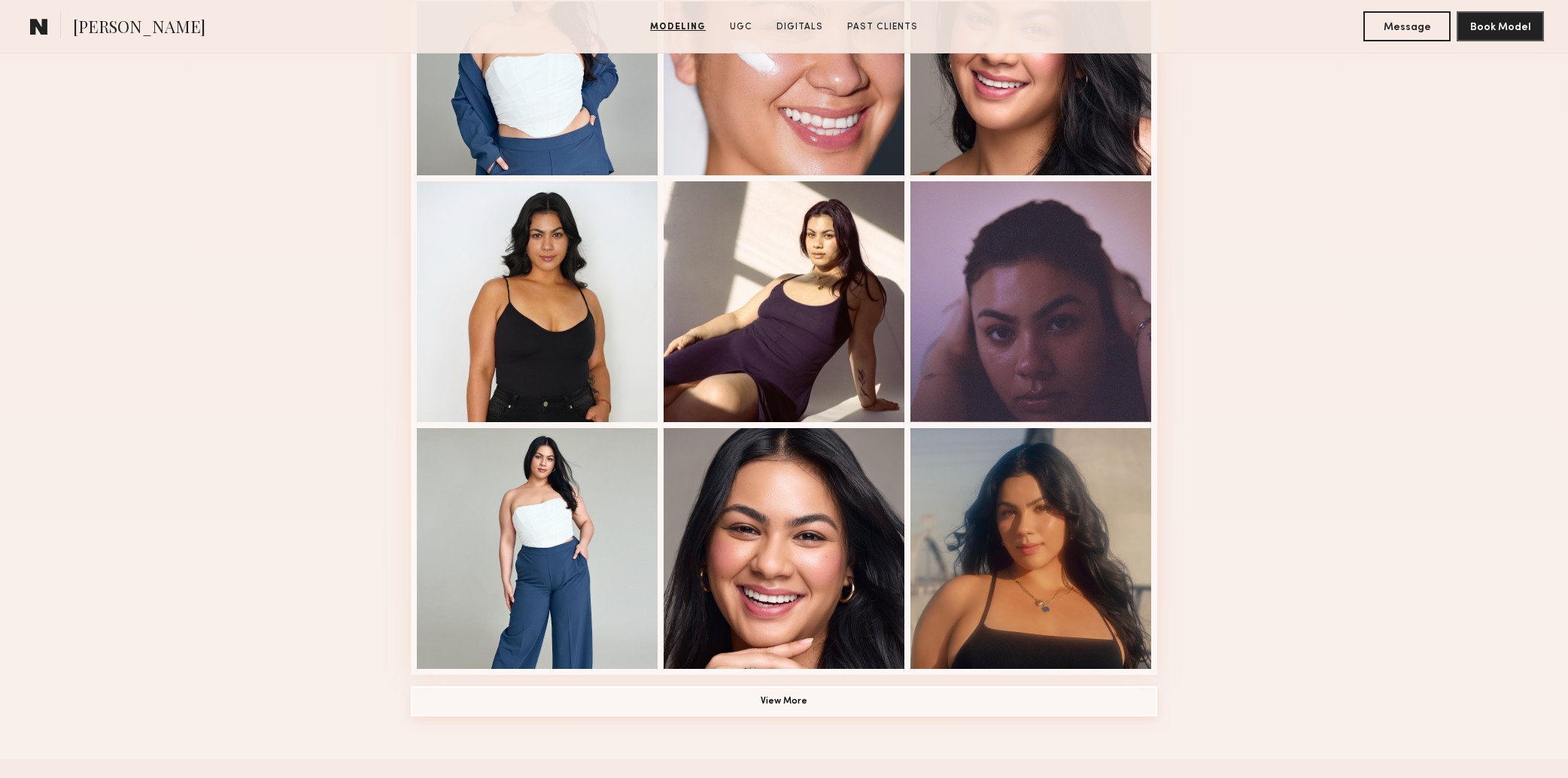
click at [1003, 707] on button "View More" at bounding box center [784, 700] width 746 height 30
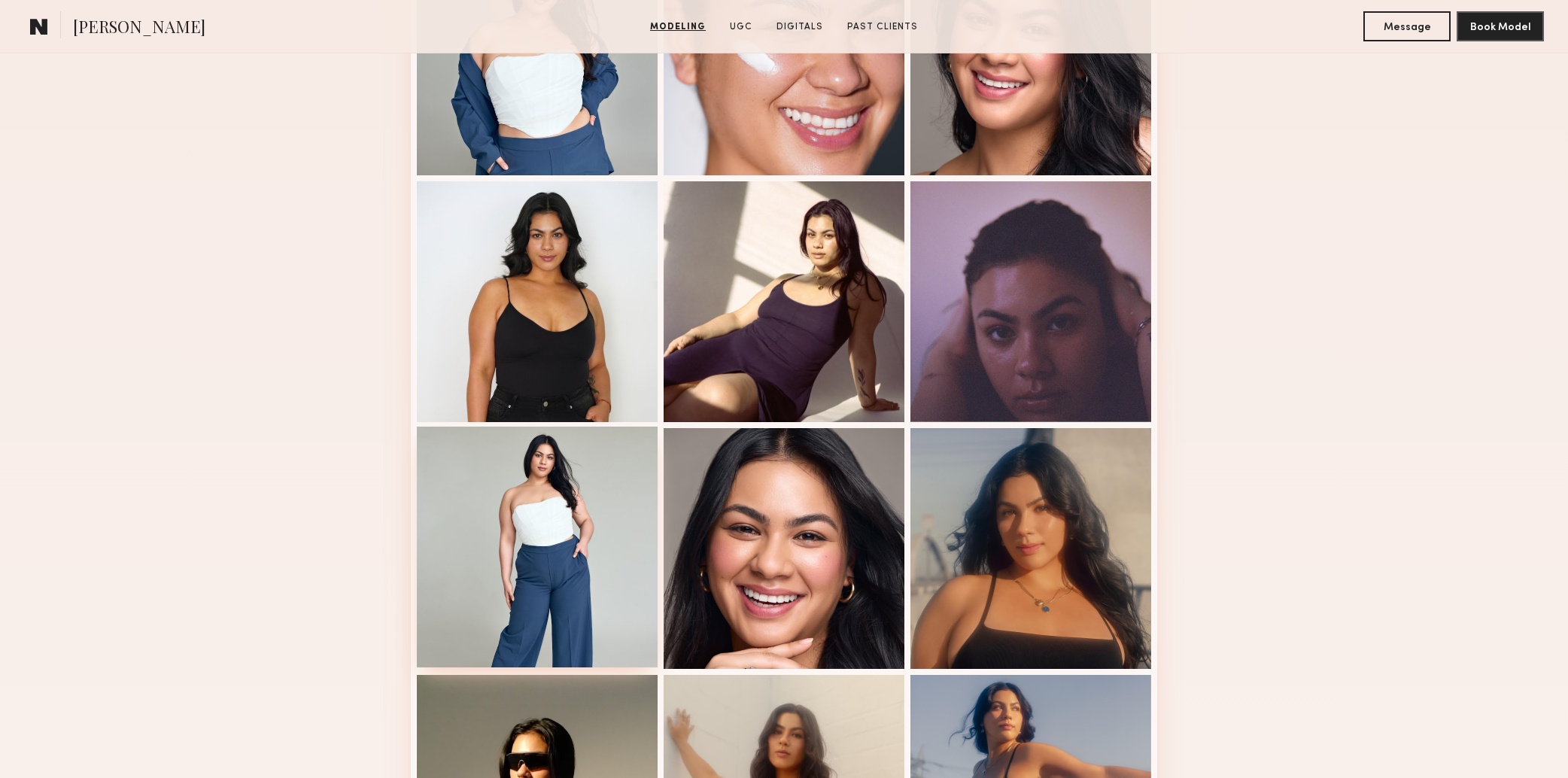
click at [533, 580] on div at bounding box center [537, 546] width 240 height 240
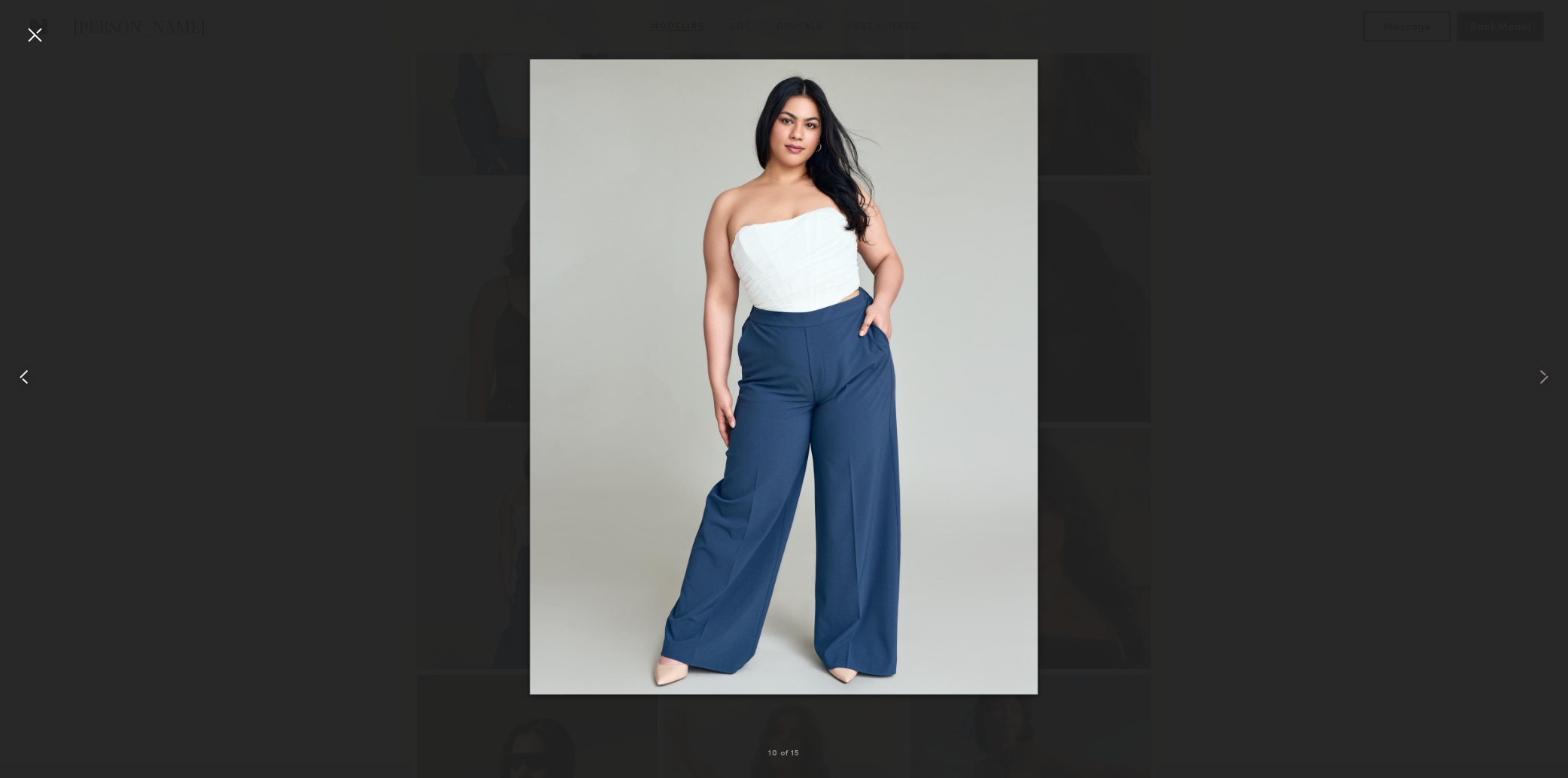
click at [47, 29] on div at bounding box center [31, 377] width 63 height 705
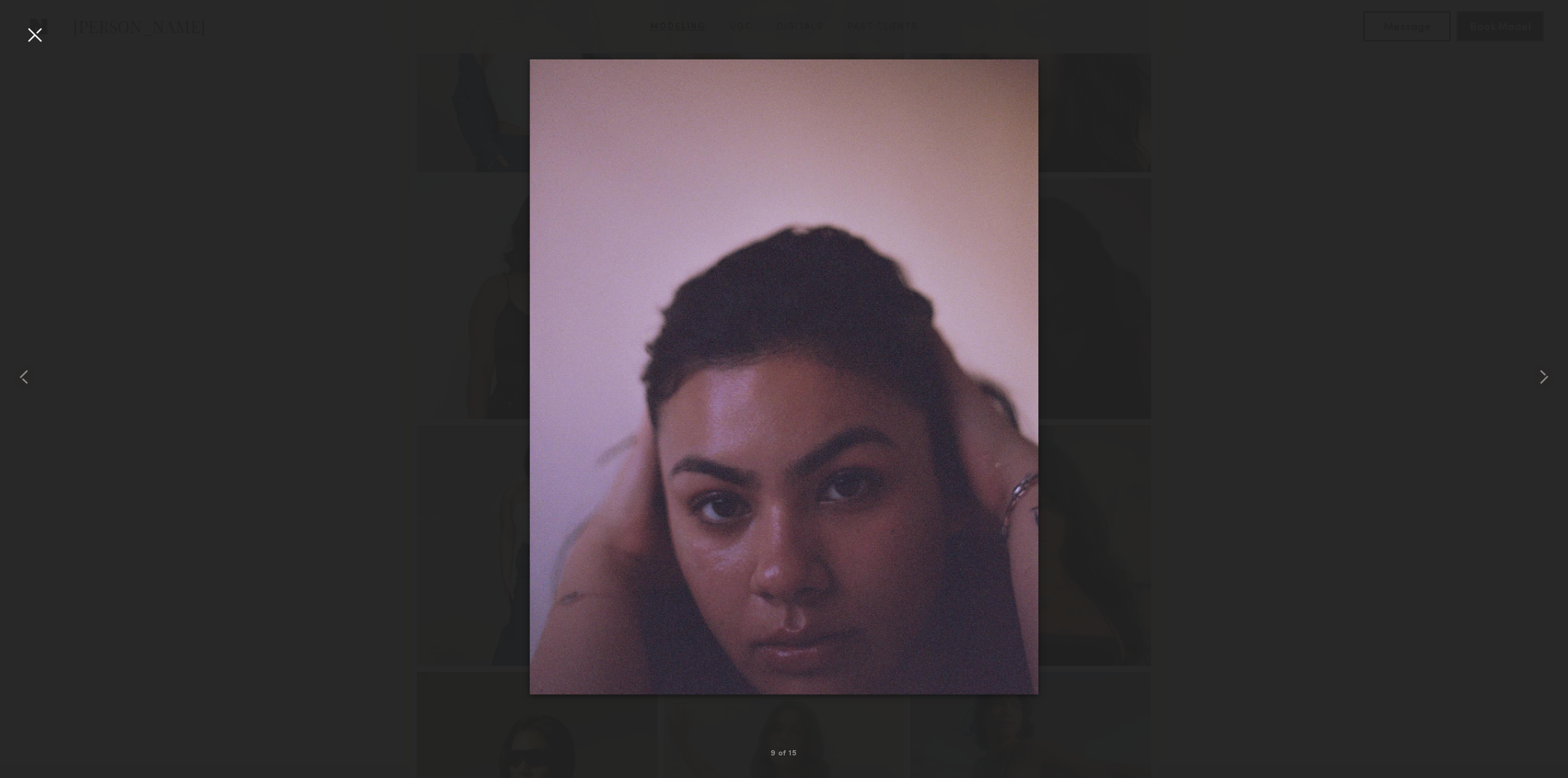
scroll to position [759, 0]
click at [28, 35] on div at bounding box center [34, 34] width 25 height 25
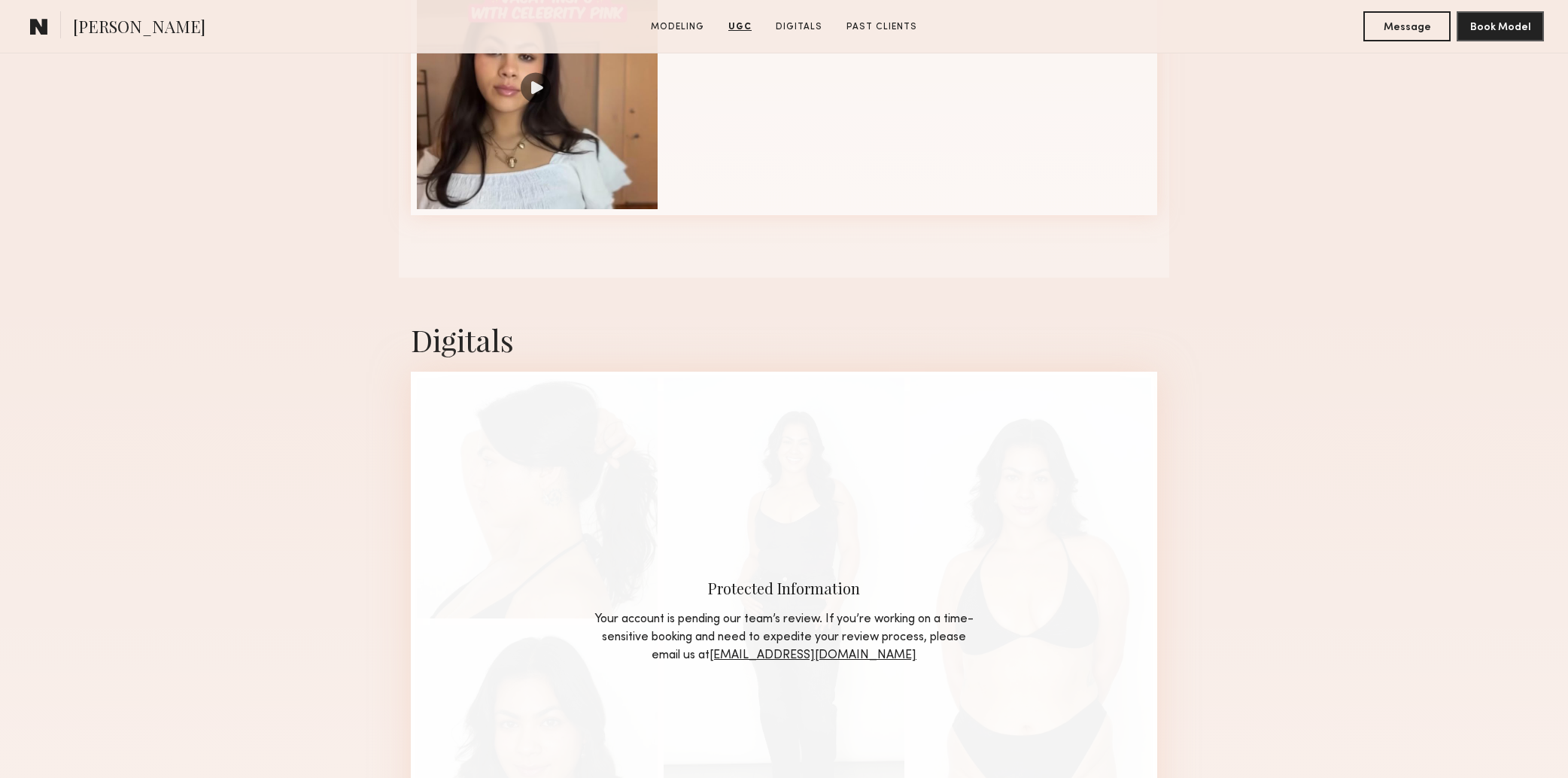
scroll to position [2190, 0]
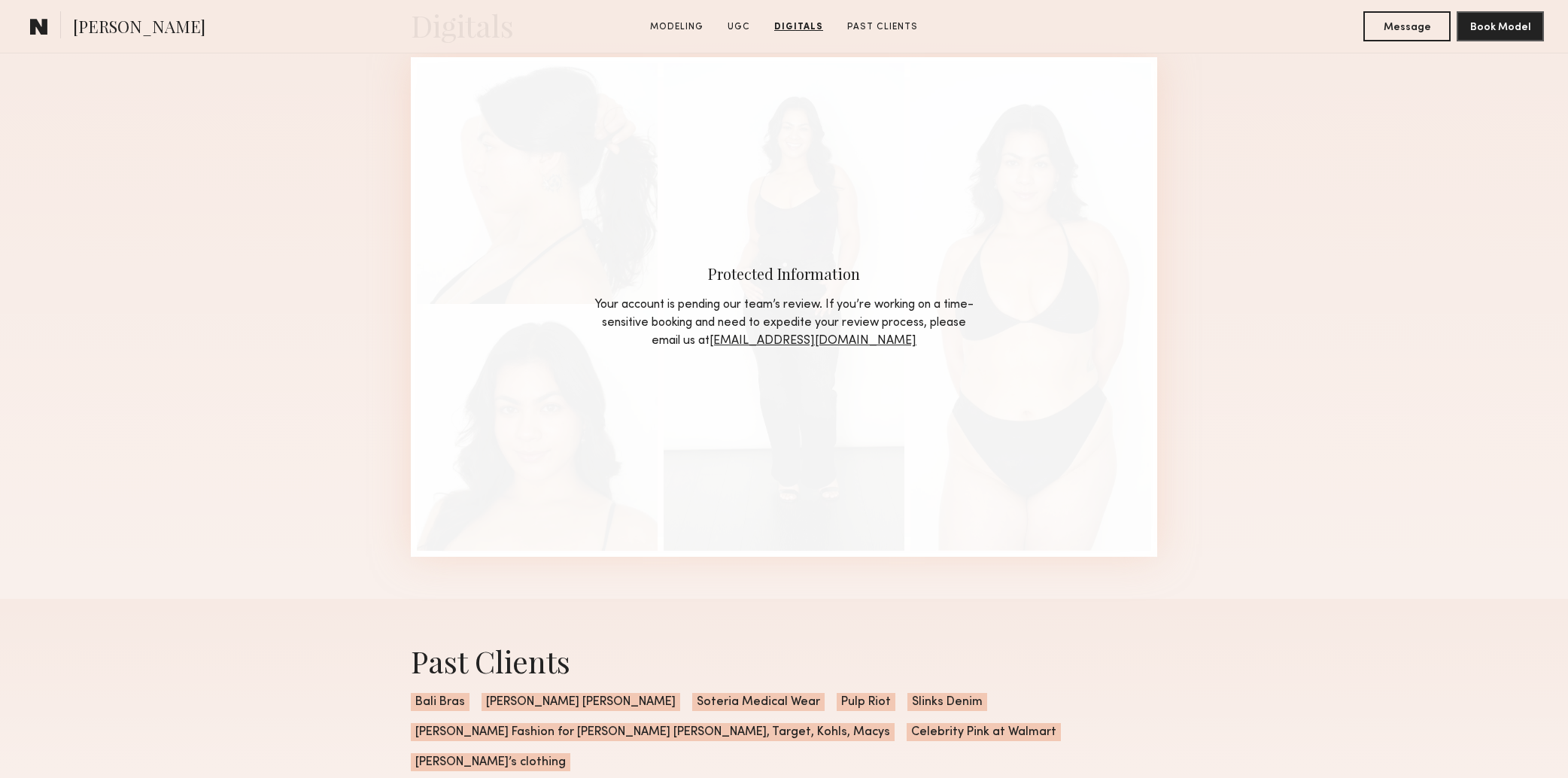
click at [1172, 469] on div "Digitals Protected Information Your account is pending our team’s review. If yo…" at bounding box center [784, 281] width 1568 height 636
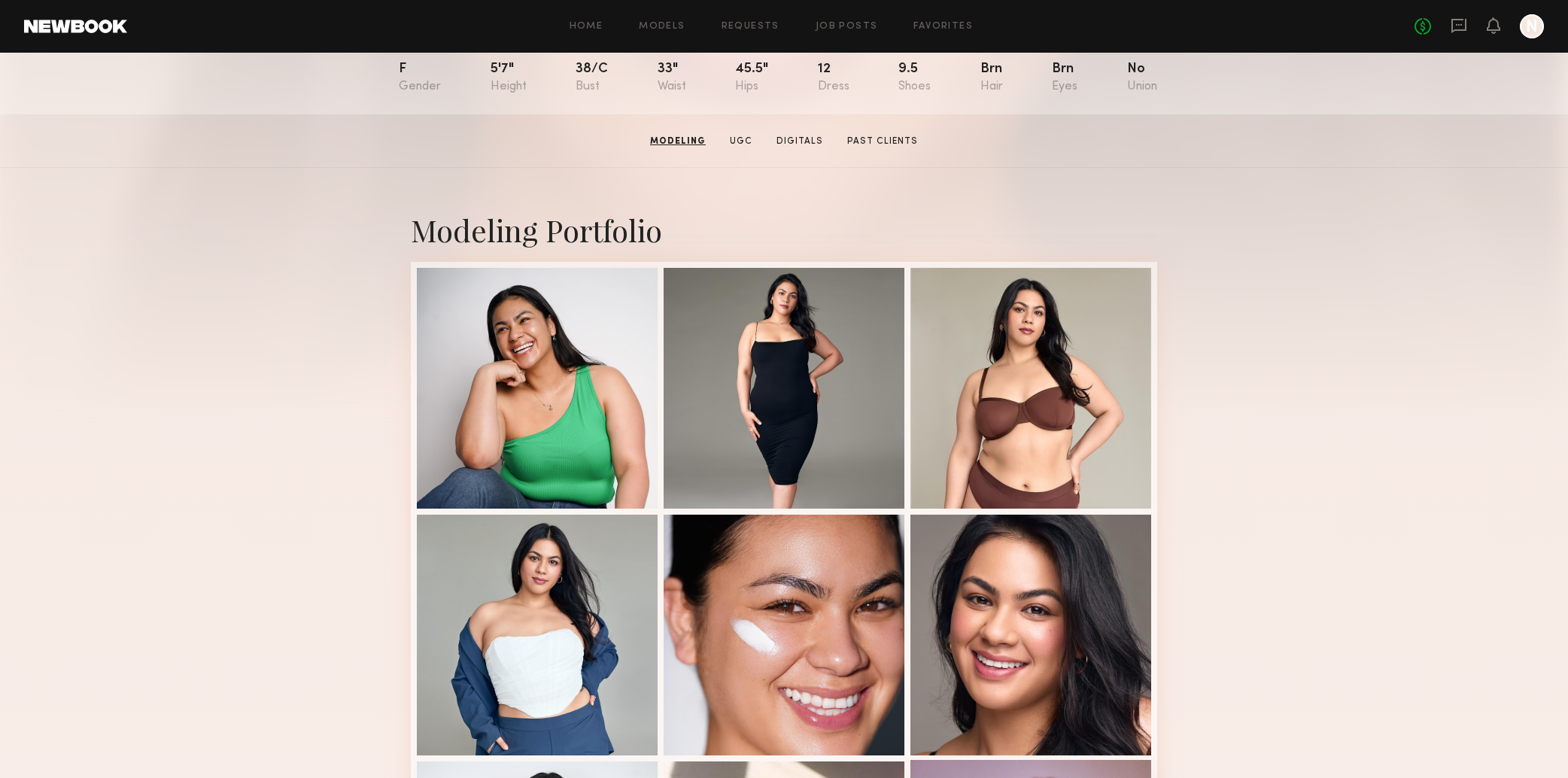
scroll to position [0, 0]
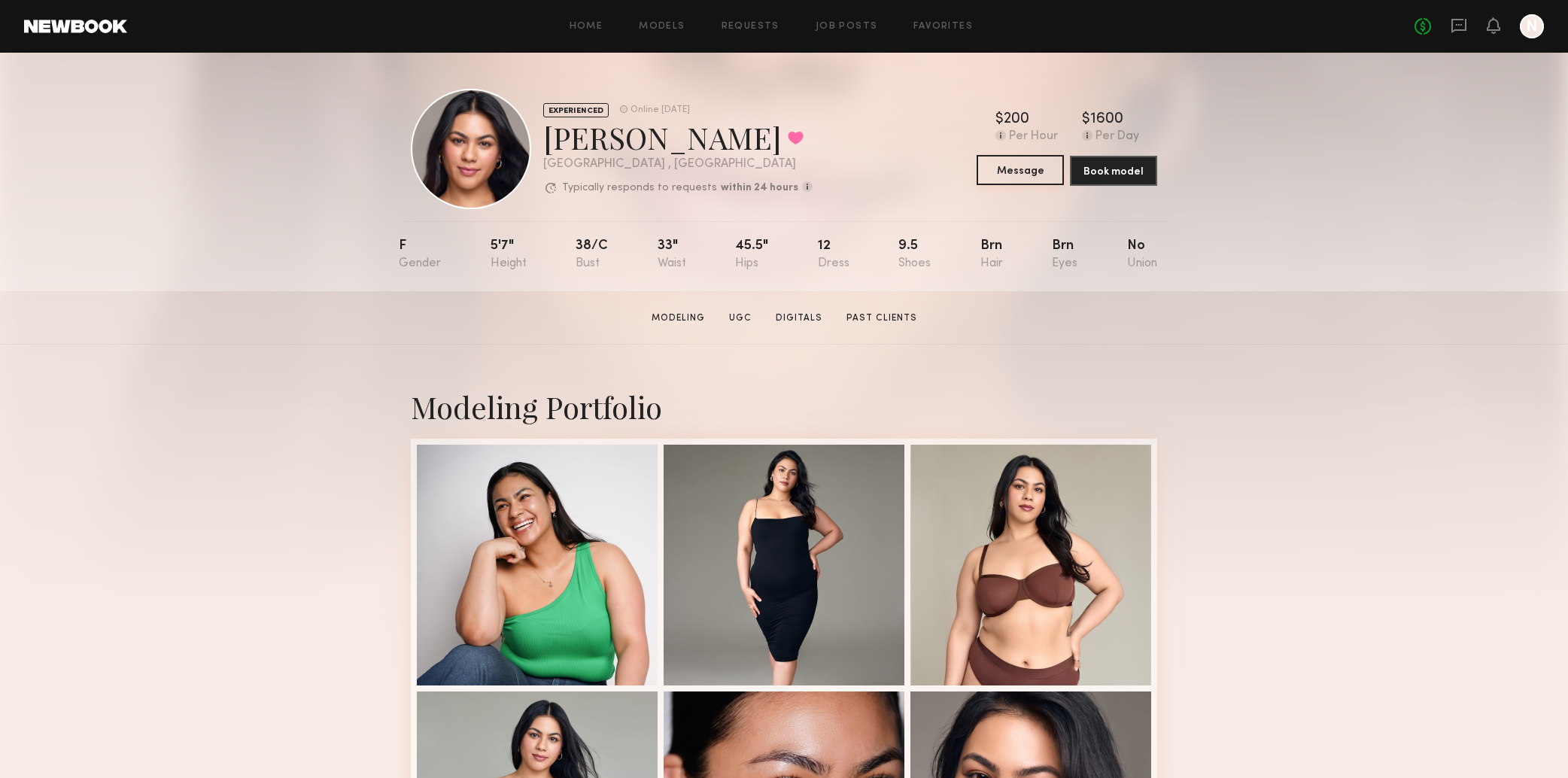
click at [1031, 162] on button "Message" at bounding box center [1019, 170] width 87 height 30
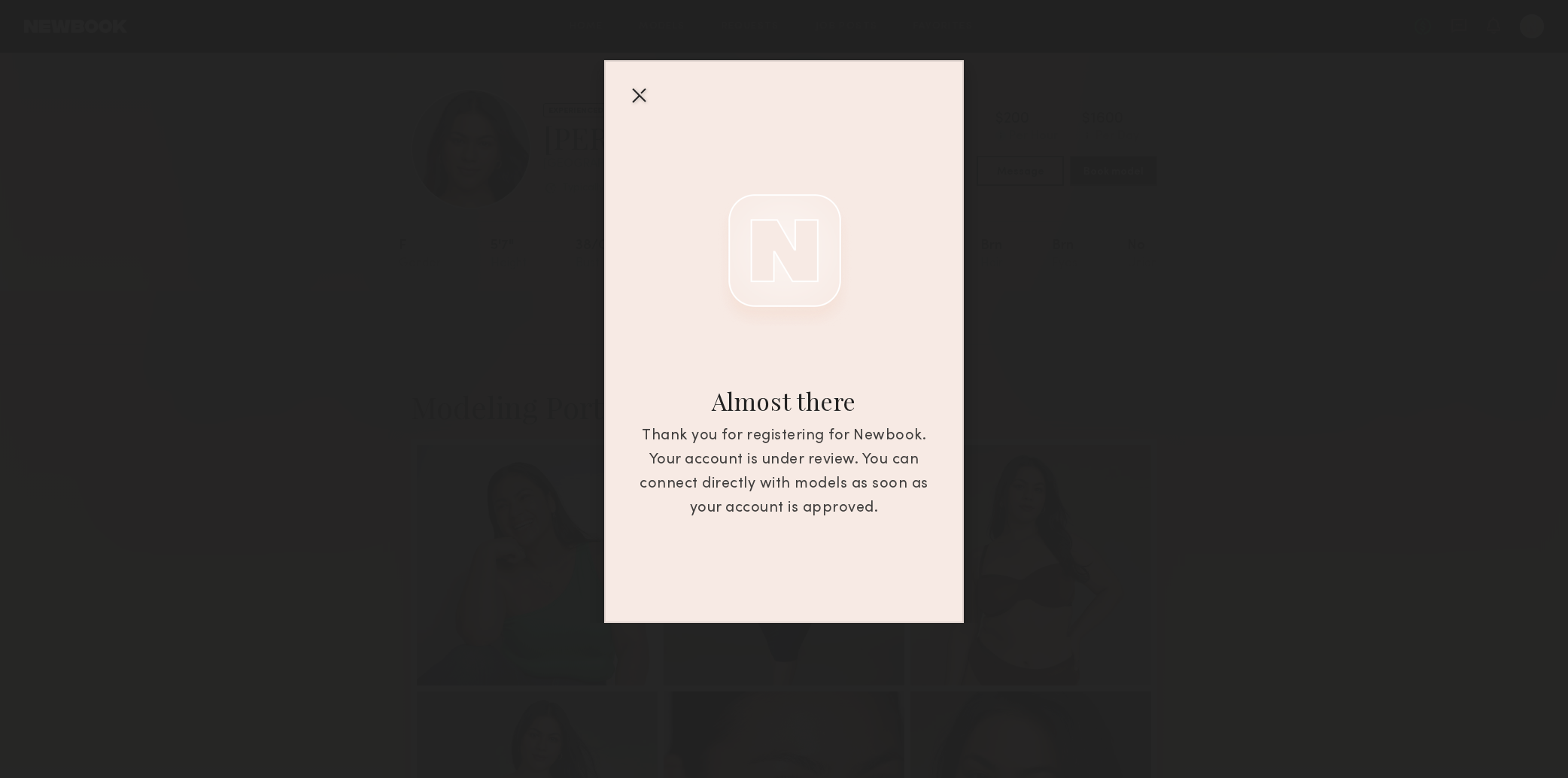
click at [637, 98] on div at bounding box center [639, 94] width 25 height 25
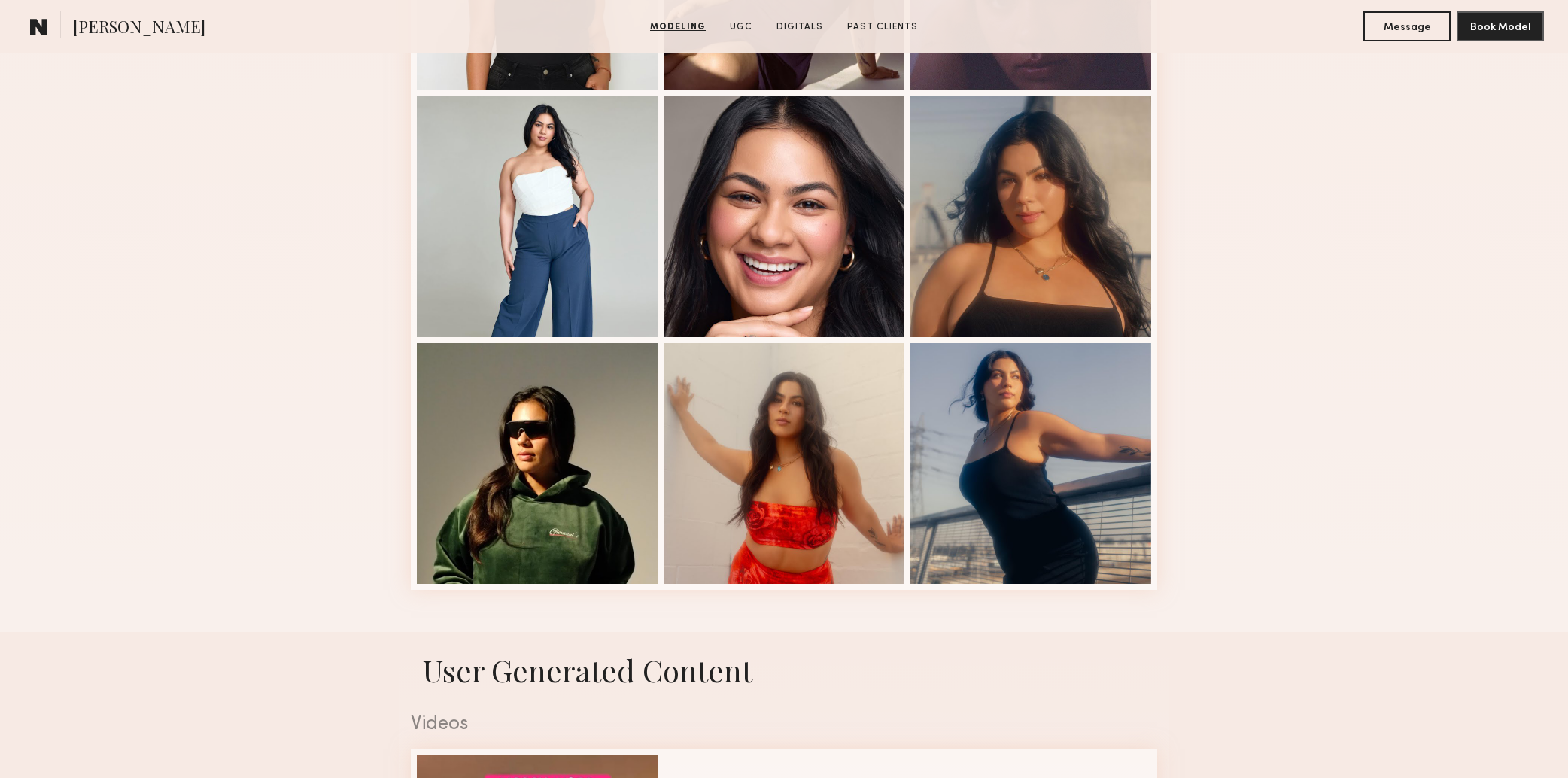
scroll to position [1101, 0]
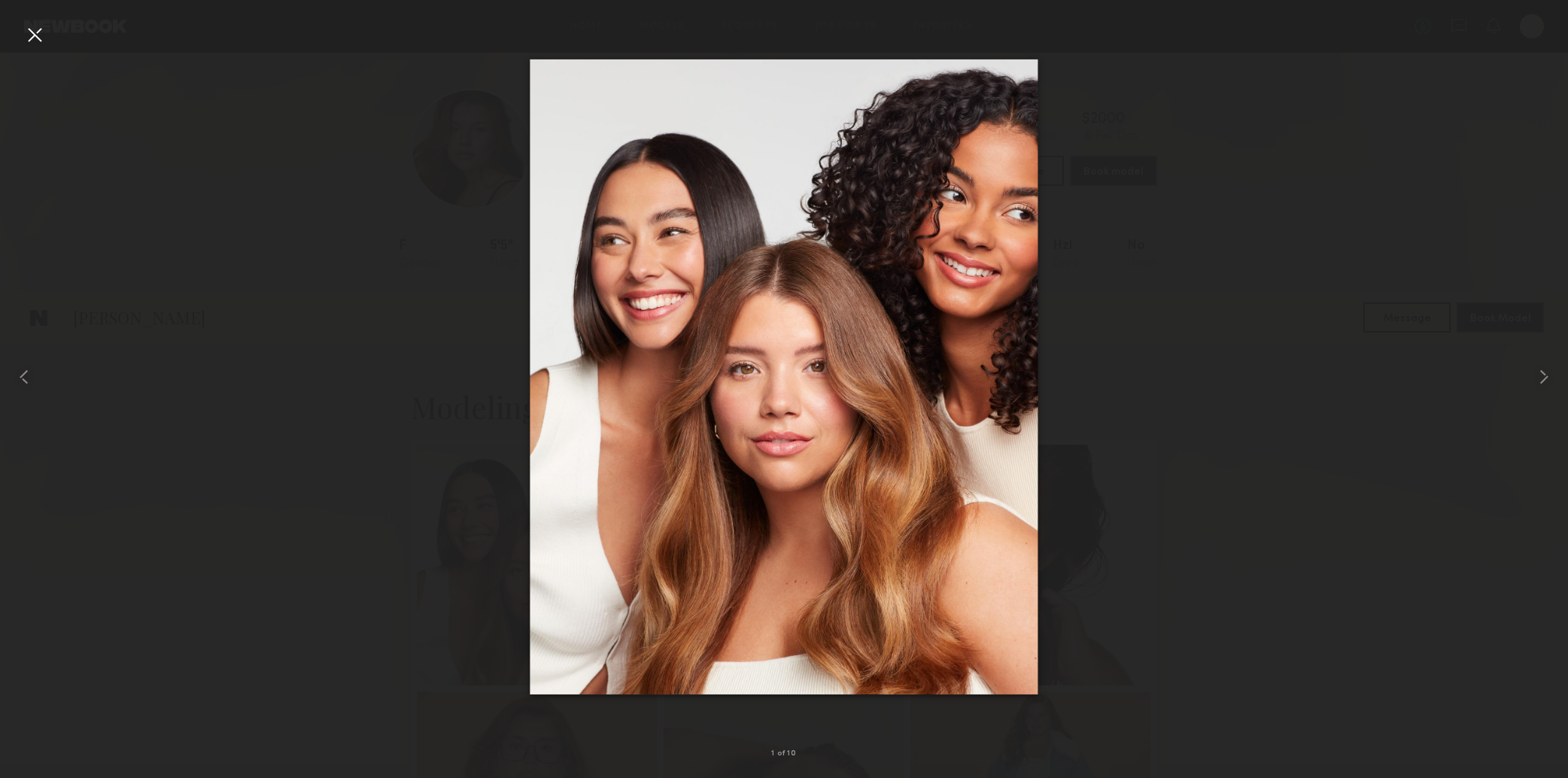
click at [1249, 341] on div at bounding box center [784, 377] width 1568 height 705
click at [33, 40] on div at bounding box center [34, 34] width 25 height 25
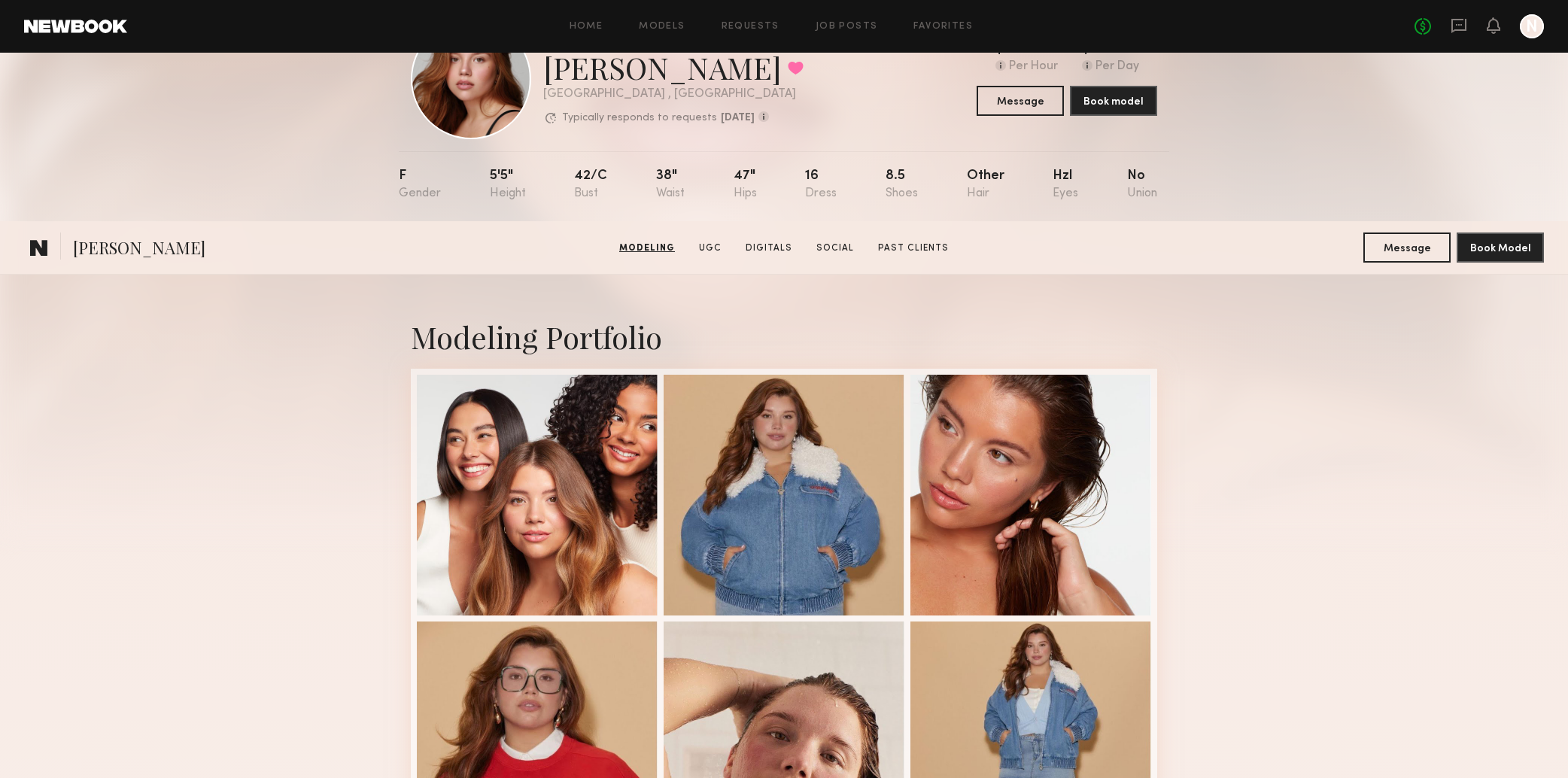
scroll to position [0, 0]
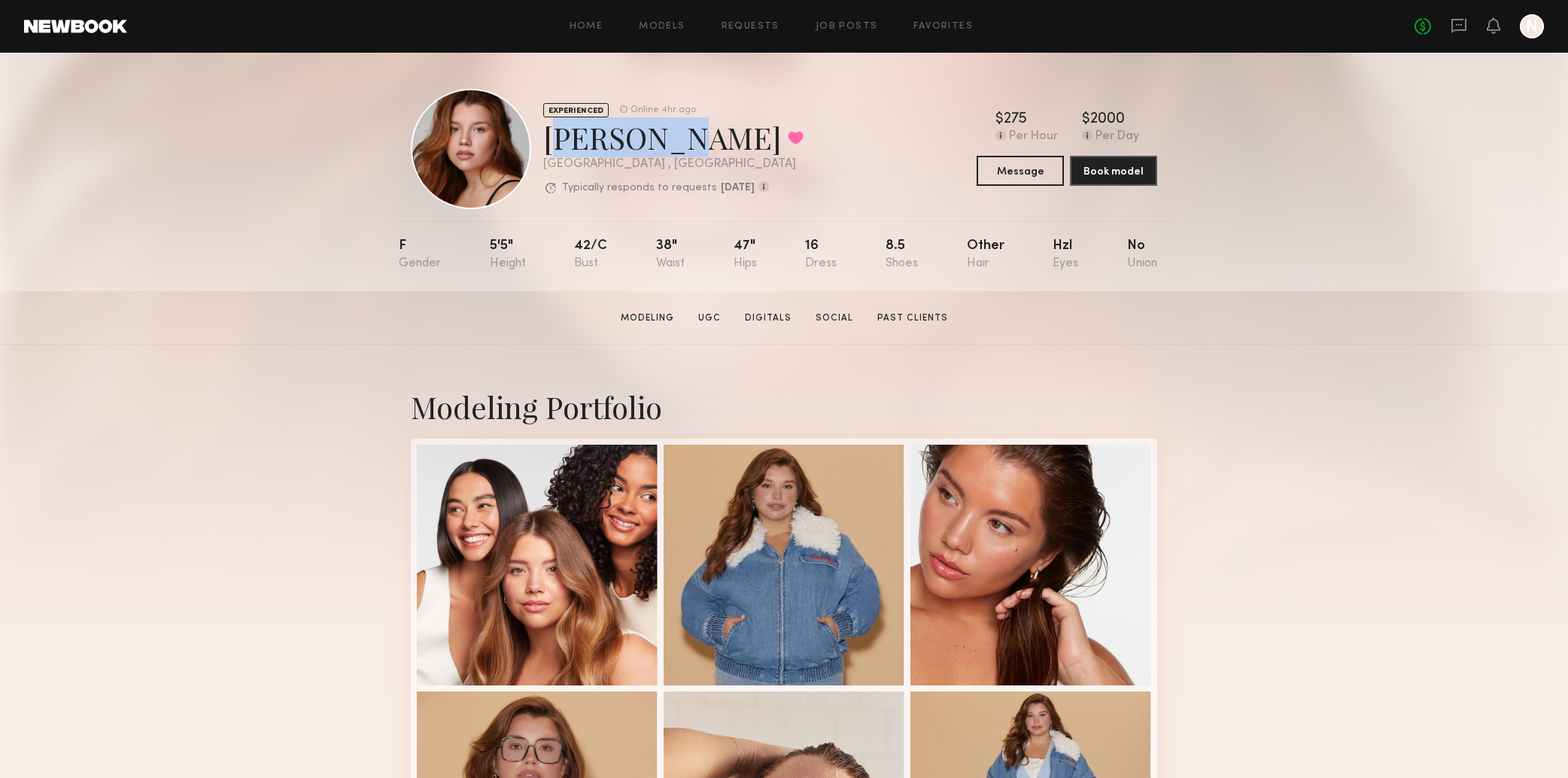
drag, startPoint x: 542, startPoint y: 141, endPoint x: 648, endPoint y: 141, distance: 106.0
click at [670, 142] on div "EXPERIENCED Online 4hr ago [PERSON_NAME] Favorited [GEOGRAPHIC_DATA] , [GEOGRAP…" at bounding box center [607, 148] width 392 height 121
copy div "[PERSON_NAME]"
click at [1133, 175] on button "Book model" at bounding box center [1113, 170] width 87 height 30
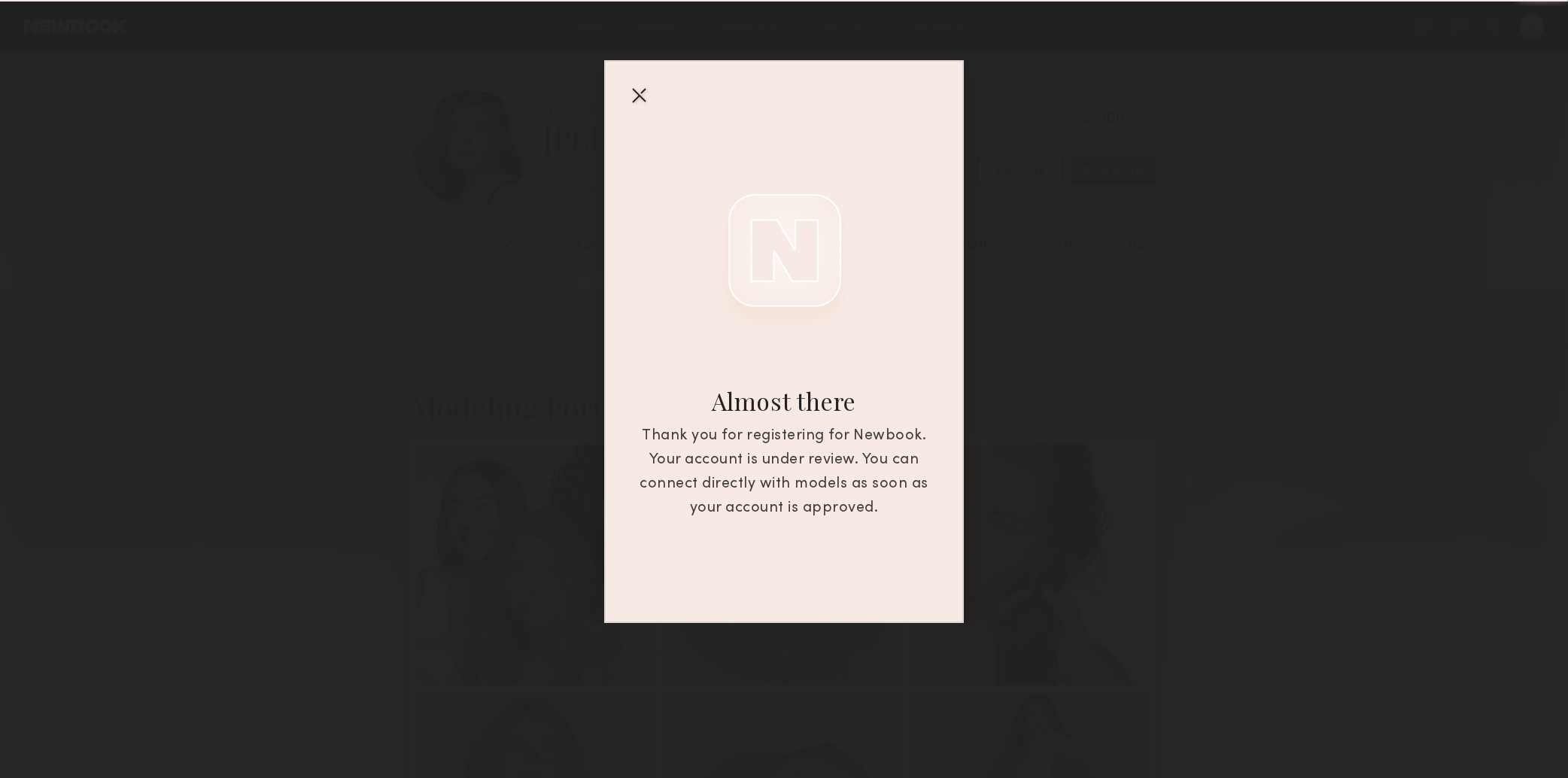
click at [1358, 231] on div "Almost there Thank you for registering for Newbook. Your account is under revie…" at bounding box center [784, 311] width 1568 height 623
